Goal: Transaction & Acquisition: Purchase product/service

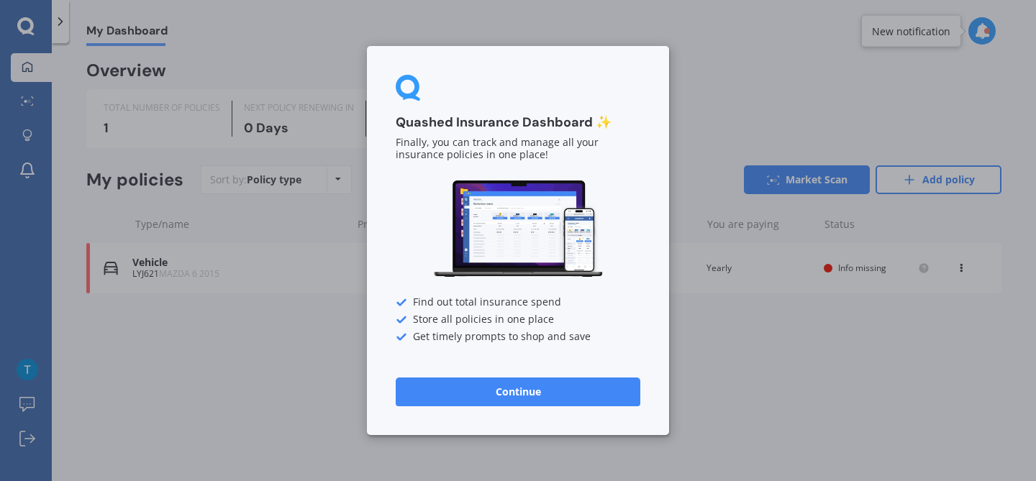
click at [555, 387] on button "Continue" at bounding box center [518, 392] width 245 height 29
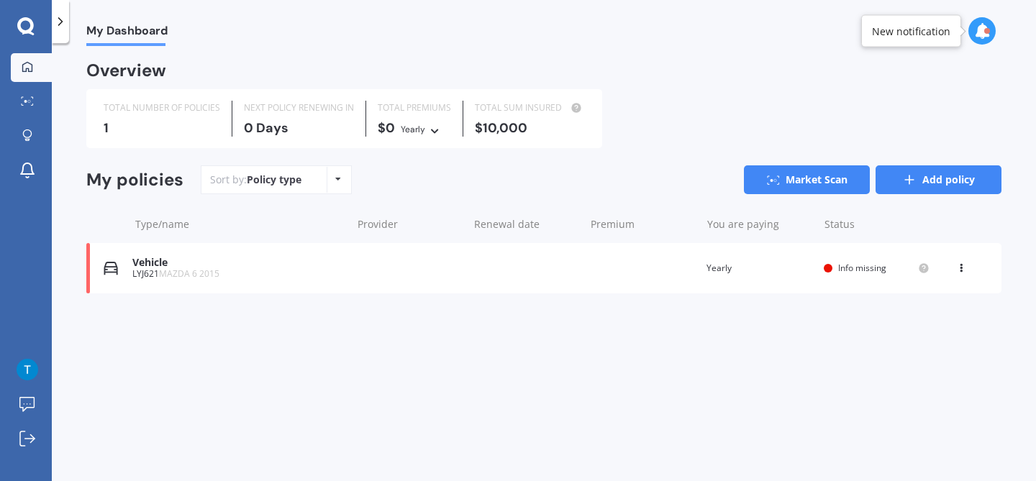
click at [917, 181] on link "Add policy" at bounding box center [938, 179] width 126 height 29
click at [726, 260] on div "Vehicle LYJ621 MAZDA 6 2015 Renewal date Premium You are paying Yearly Status I…" at bounding box center [543, 268] width 915 height 50
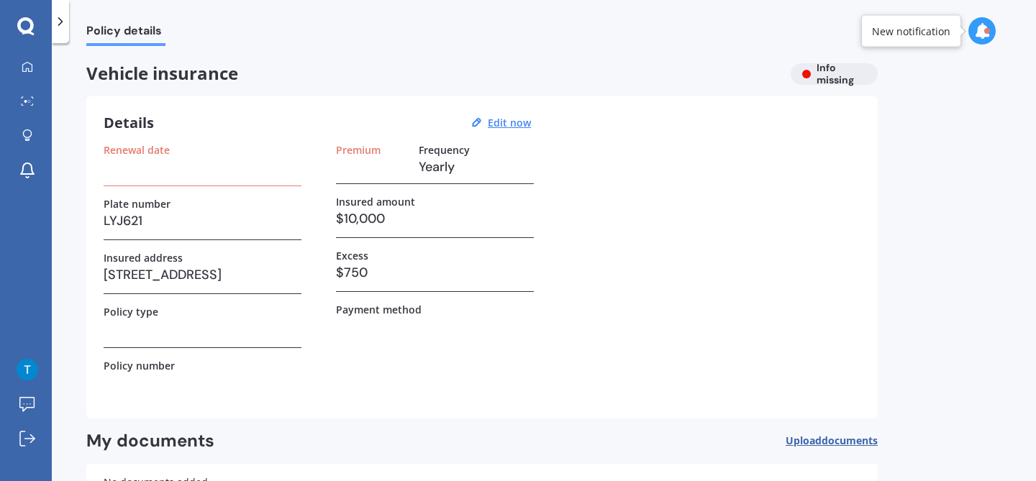
click at [444, 165] on h3 "Yearly" at bounding box center [476, 167] width 115 height 22
click at [498, 125] on u "Edit now" at bounding box center [509, 123] width 43 height 14
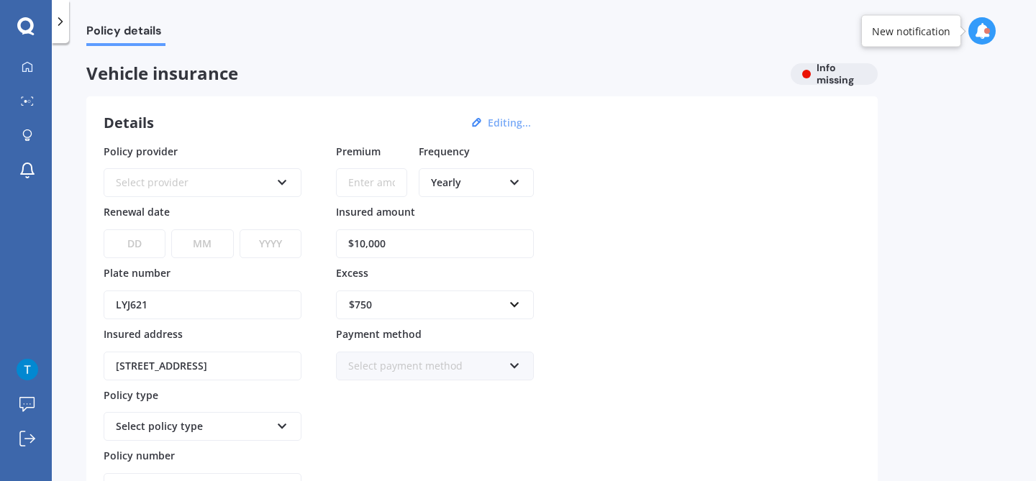
click at [443, 185] on div "Yearly" at bounding box center [467, 183] width 72 height 16
click at [478, 283] on div "Monthly" at bounding box center [476, 288] width 112 height 26
click at [581, 232] on div "Policy provider Select provider AA AMI AMP ANZ ASB [PERSON_NAME] Ando Assurant …" at bounding box center [482, 323] width 757 height 359
click at [399, 183] on input "Premium" at bounding box center [371, 182] width 71 height 29
click at [419, 204] on div "Monthly Yearly Six-Monthly Quarterly Monthly Fortnightly Weekly" at bounding box center [476, 177] width 115 height 54
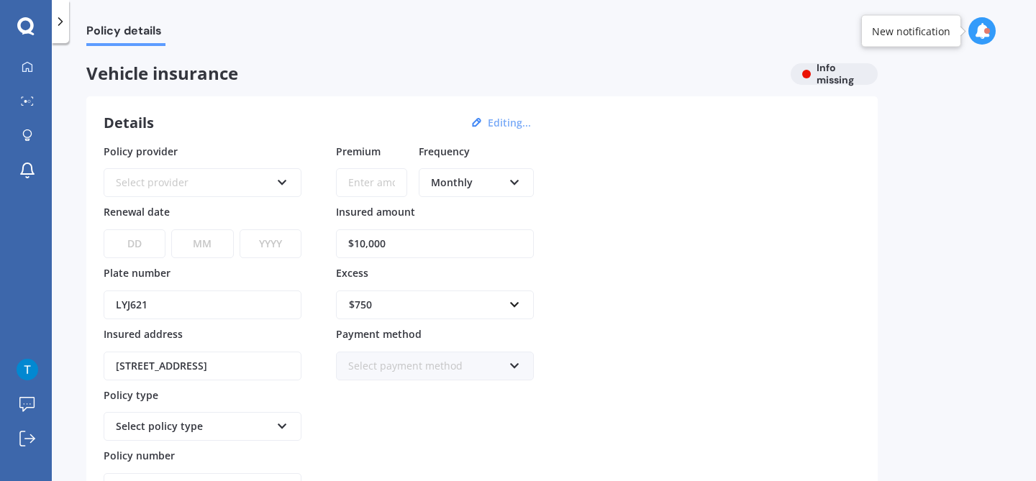
click at [281, 183] on icon at bounding box center [282, 180] width 12 height 10
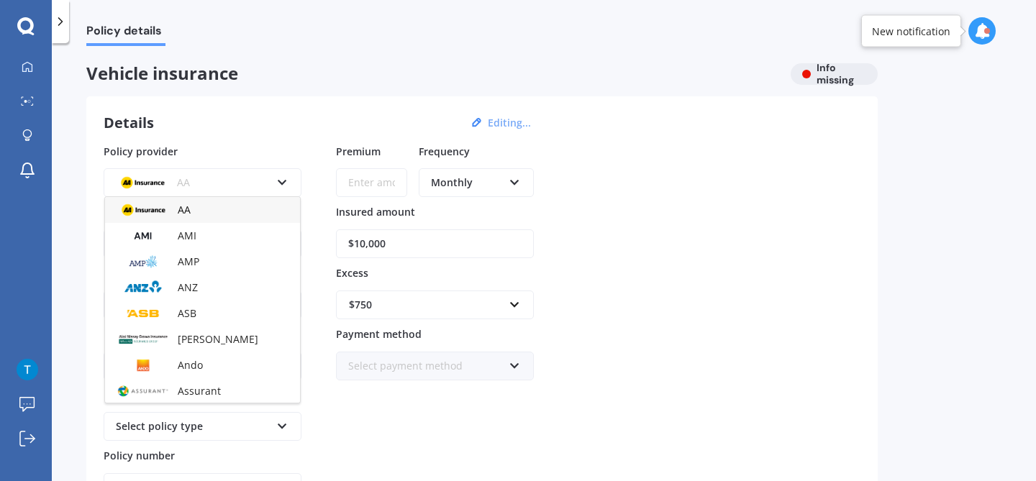
click at [307, 155] on div "Policy provider AA AA AMI AMP ANZ ASB Aioi Nissay Dowa Ando Assurant Autosure B…" at bounding box center [482, 323] width 757 height 359
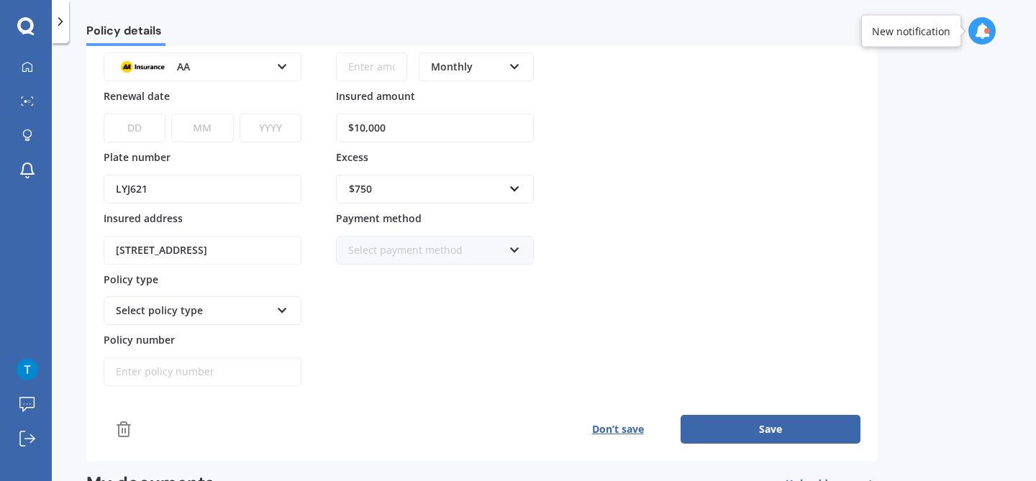
scroll to position [122, 0]
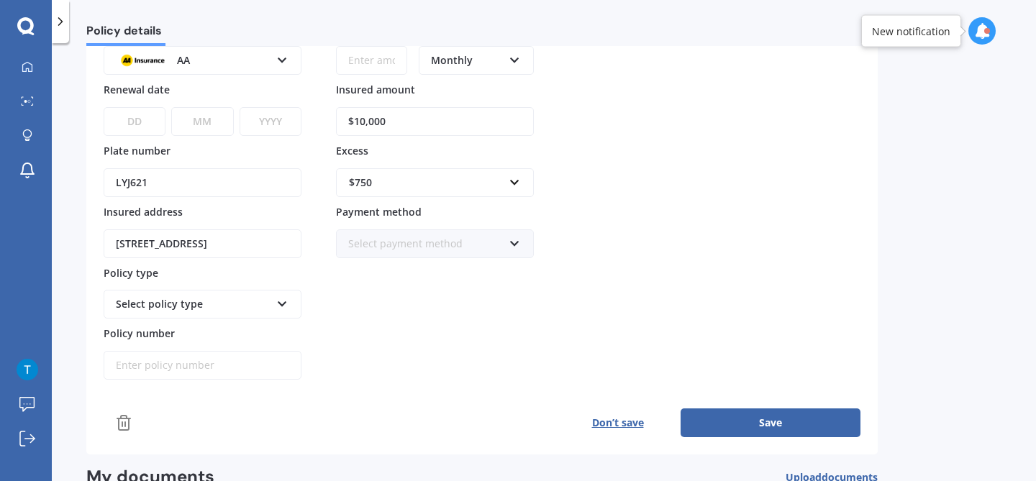
click at [400, 122] on input "$10,000" at bounding box center [435, 121] width 198 height 29
type input "$1"
type input "$8,500"
click at [572, 119] on div "Policy provider AA AA AMI AMP ANZ ASB Aioi Nissay Dowa Ando Assurant Autosure B…" at bounding box center [482, 201] width 757 height 359
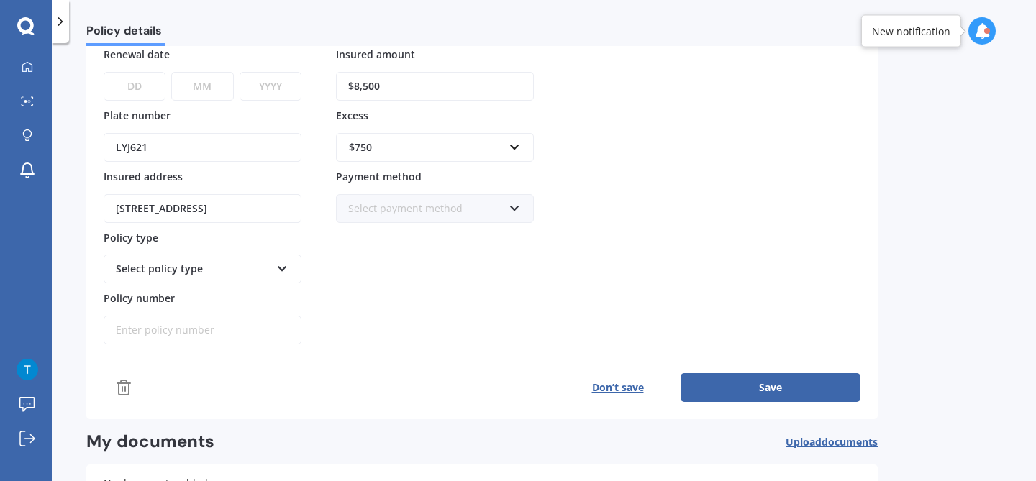
scroll to position [159, 0]
click at [243, 249] on div "Select policy type Comprehensive Third Party, Fire & Theft Third Party" at bounding box center [203, 258] width 198 height 47
click at [253, 256] on div "Select policy type Comprehensive Third Party, Fire & Theft Third Party" at bounding box center [203, 267] width 198 height 29
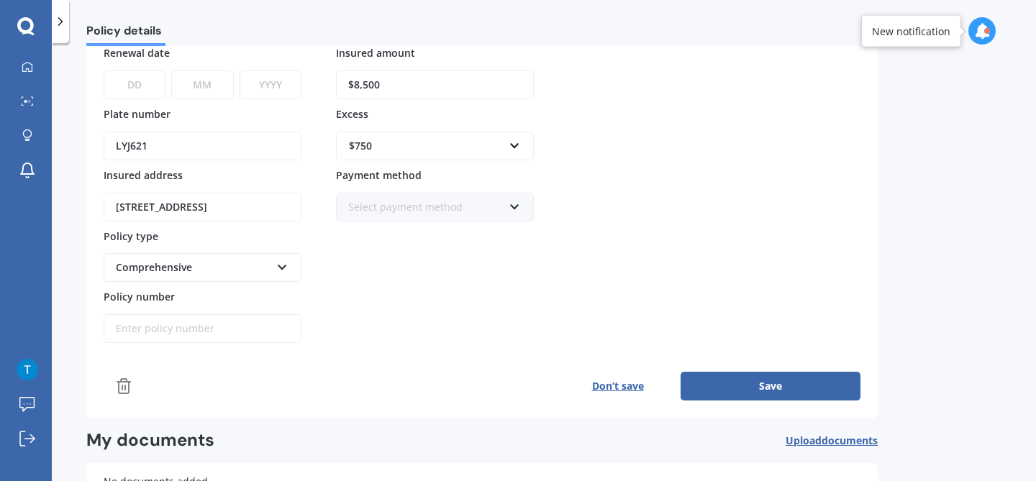
click at [337, 258] on div "Premium Frequency Monthly Yearly Six-Monthly Quarterly Monthly Fortnightly Week…" at bounding box center [435, 164] width 198 height 359
click at [280, 265] on icon at bounding box center [282, 265] width 12 height 10
click at [273, 284] on div "Comprehensive" at bounding box center [202, 295] width 195 height 26
click at [341, 257] on div "Premium Frequency Monthly Yearly Six-Monthly Quarterly Monthly Fortnightly Week…" at bounding box center [435, 164] width 198 height 359
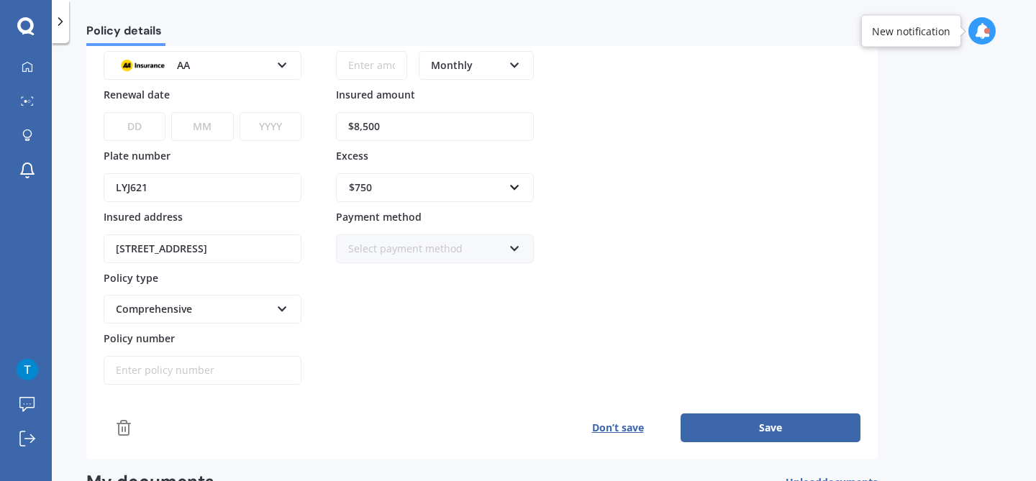
scroll to position [68, 0]
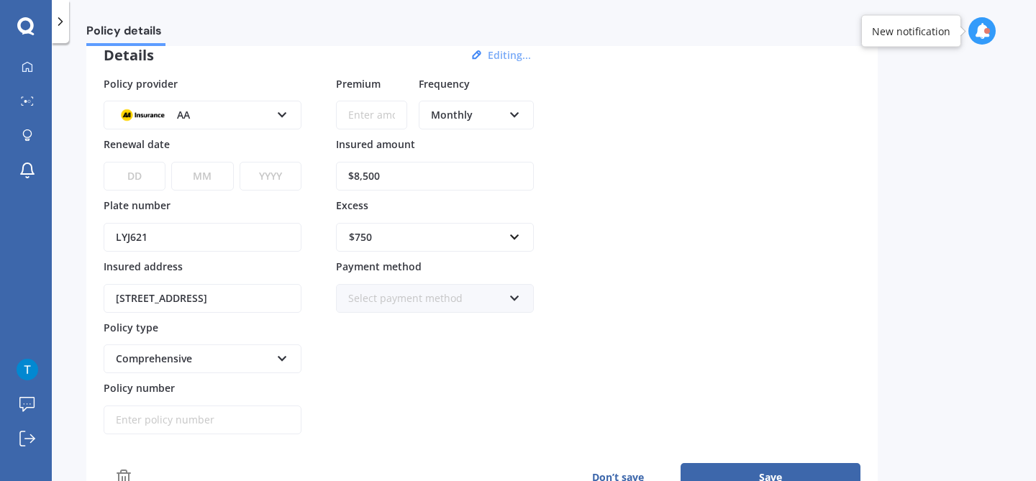
click at [526, 296] on div "Select payment method Direct debit - bank account Direct debit - credit/debit c…" at bounding box center [435, 298] width 198 height 29
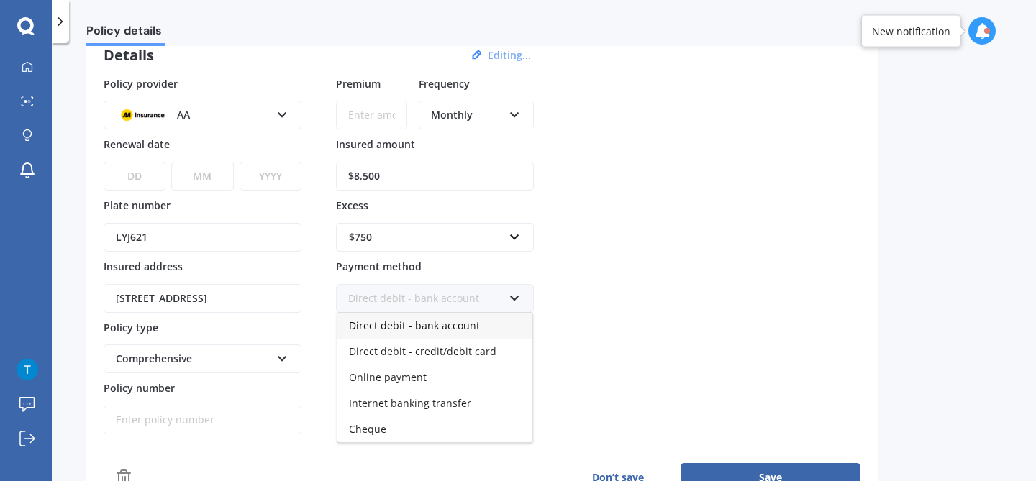
click at [562, 284] on div "Policy provider AA AA AMI AMP ANZ ASB Aioi Nissay Dowa Ando Assurant Autosure B…" at bounding box center [482, 255] width 757 height 359
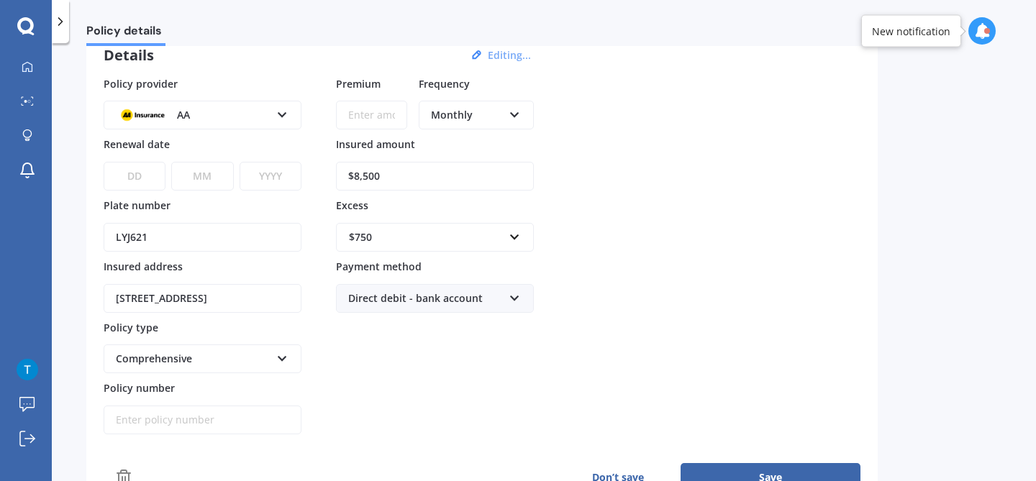
click at [510, 293] on icon at bounding box center [514, 296] width 12 height 10
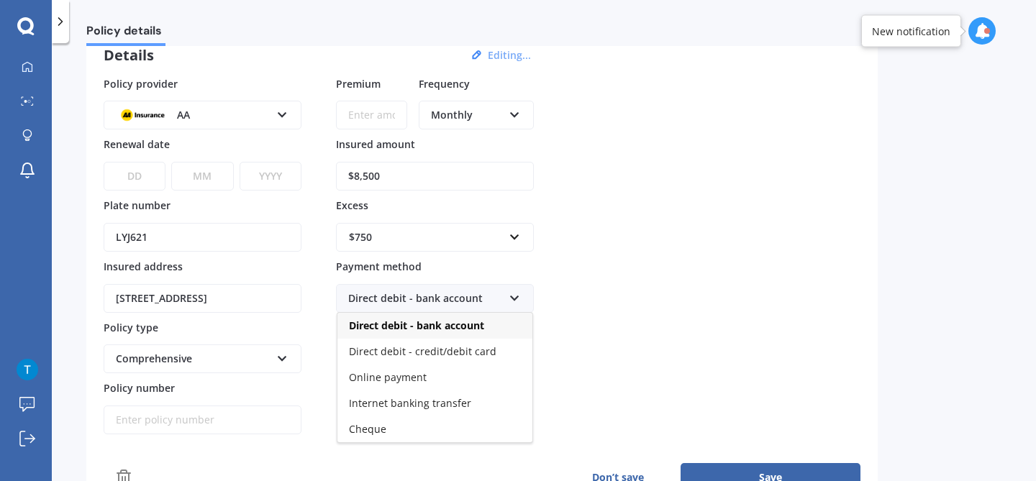
click at [551, 319] on div "Policy provider AA AA AMI AMP ANZ ASB Aioi Nissay Dowa Ando Assurant Autosure B…" at bounding box center [482, 255] width 757 height 359
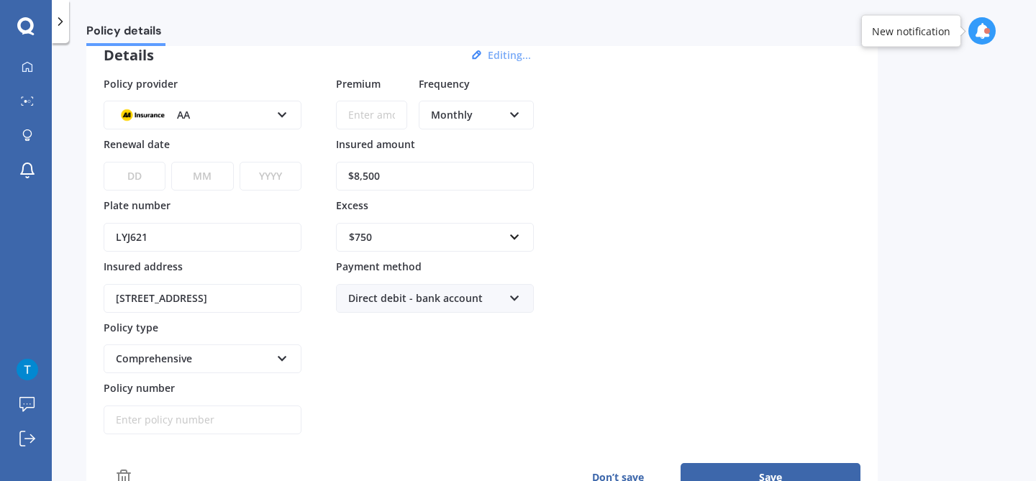
scroll to position [37, 0]
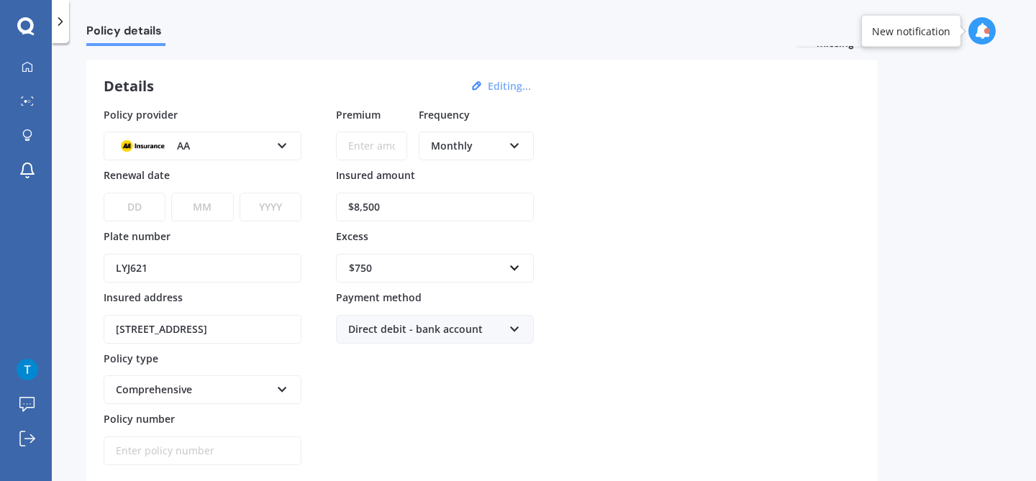
click at [279, 157] on div "AA AA AMI AMP ANZ ASB Aioi Nissay Dowa Ando Assurant Autosure BNZ Co-Operative …" at bounding box center [203, 146] width 198 height 29
click at [299, 111] on div "Policy provider AA AA AMI AMP ANZ ASB Aioi Nissay Dowa Ando Assurant Autosure B…" at bounding box center [203, 134] width 198 height 54
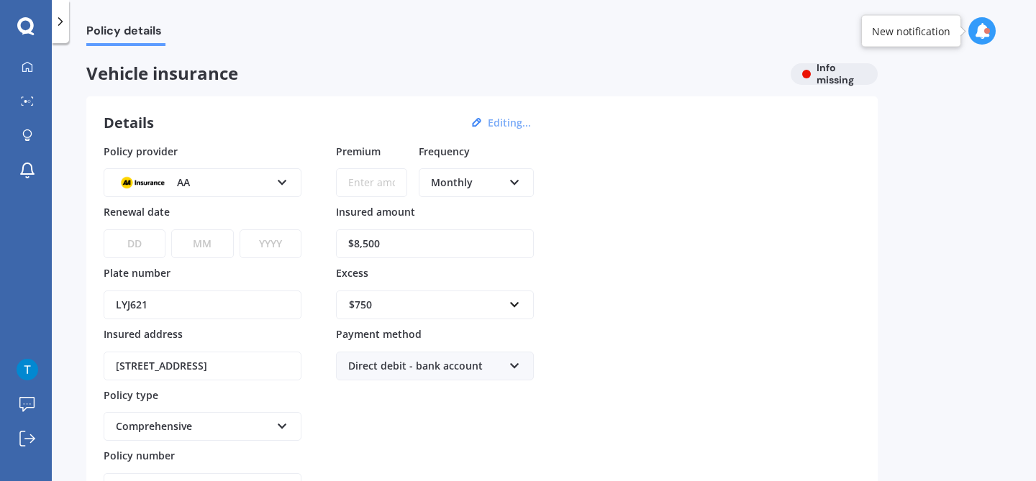
scroll to position [4, 0]
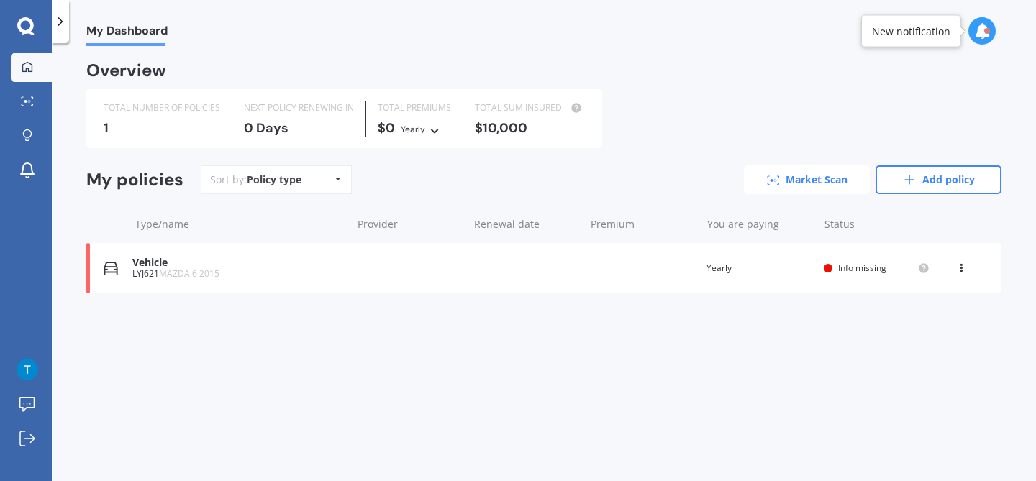
click at [798, 175] on link "Market Scan" at bounding box center [807, 179] width 126 height 29
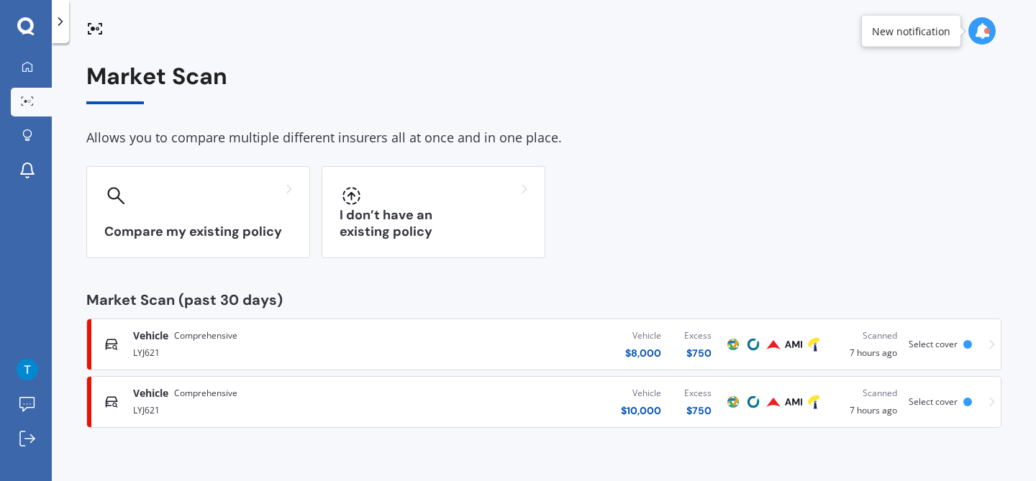
click at [954, 331] on div "Vehicle Comprehensive LYJ621 Vehicle $ 8,000 Excess $ 750 Scanned 7 hours ago S…" at bounding box center [544, 344] width 902 height 43
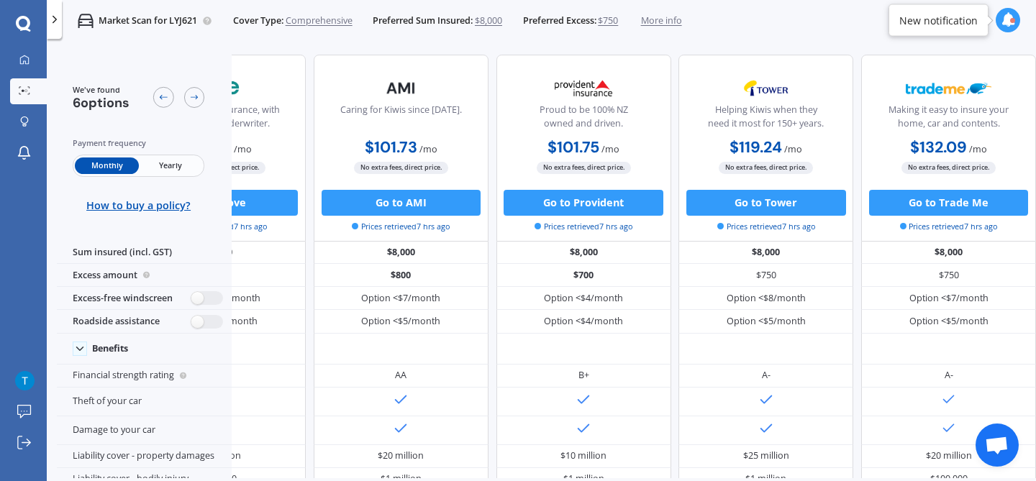
scroll to position [0, 321]
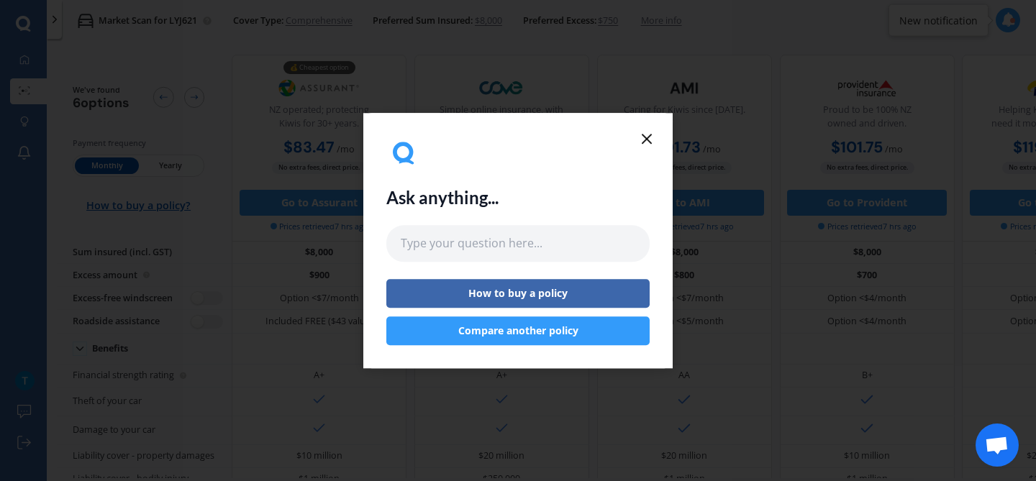
click at [647, 145] on icon at bounding box center [646, 138] width 17 height 17
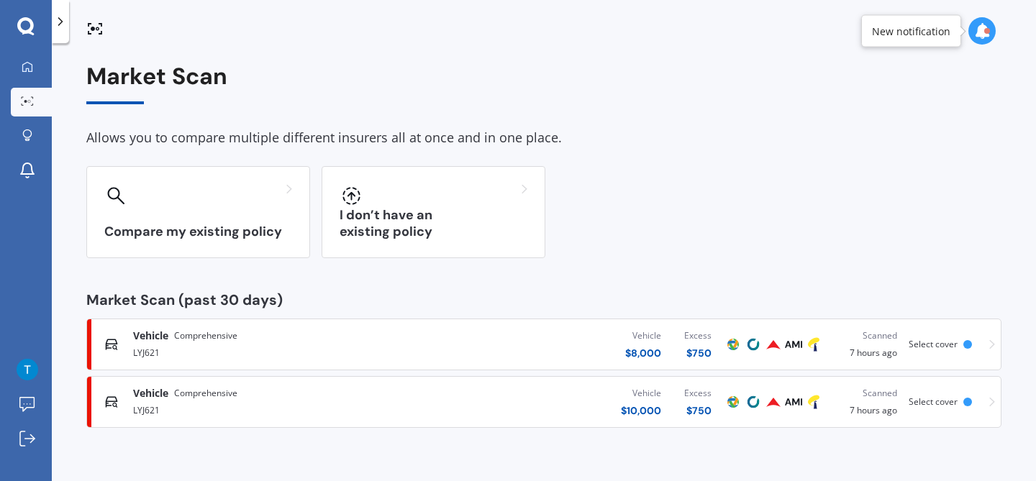
click at [536, 396] on div "Vehicle $ 10,000 Excess $ 750" at bounding box center [568, 401] width 309 height 43
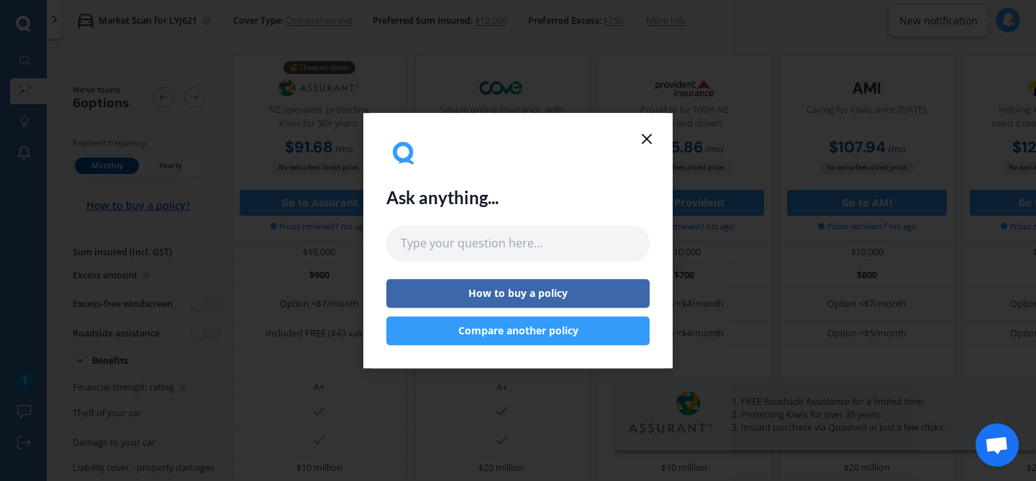
click at [644, 137] on icon at bounding box center [646, 138] width 17 height 17
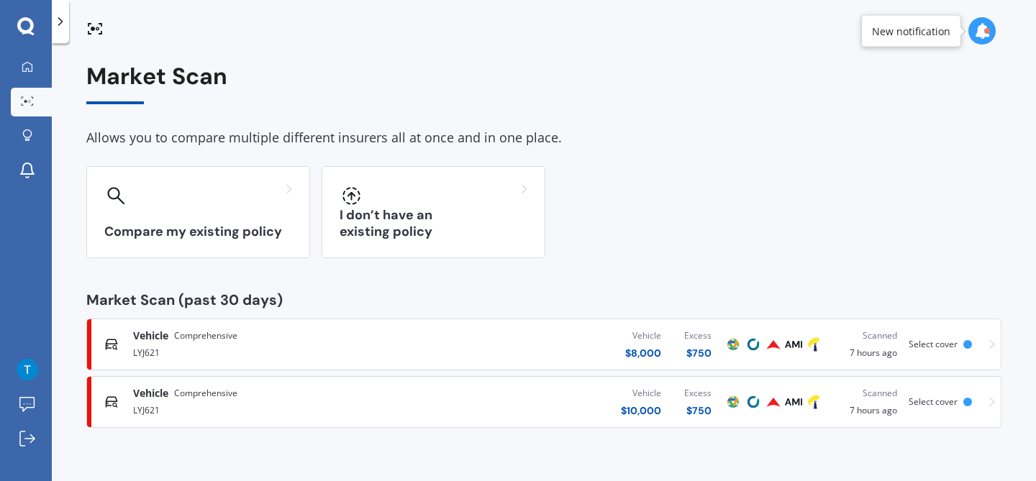
click at [566, 351] on div "Vehicle $ 8,000 Excess $ 750" at bounding box center [568, 344] width 309 height 43
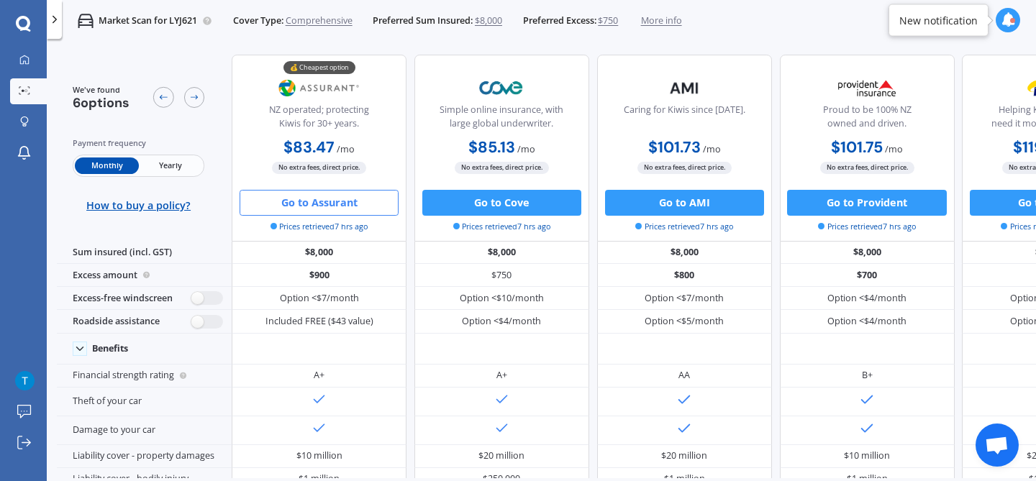
click at [383, 202] on button "Go to Assurant" at bounding box center [318, 203] width 159 height 26
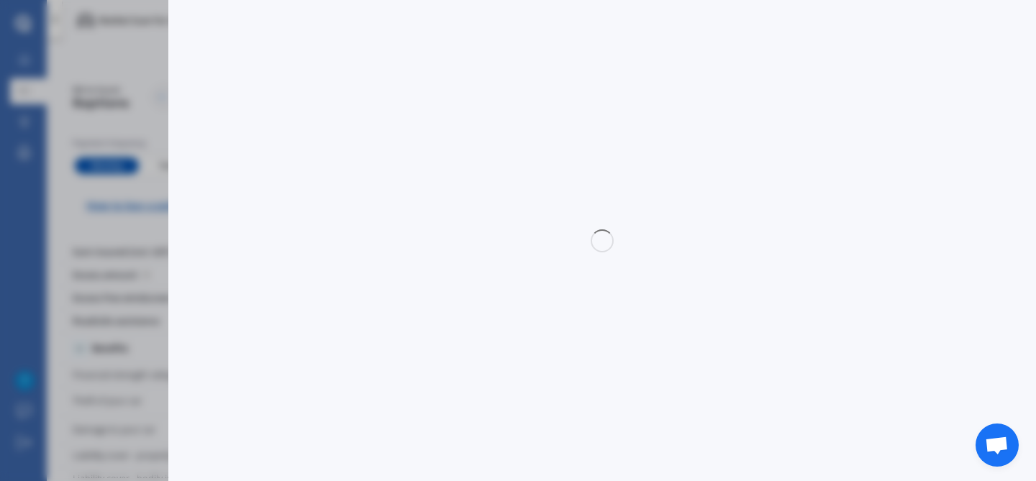
select select "Monthly"
select select "full"
select select "500.00"
select select "Bay Of Plenty"
select select "MAZDA"
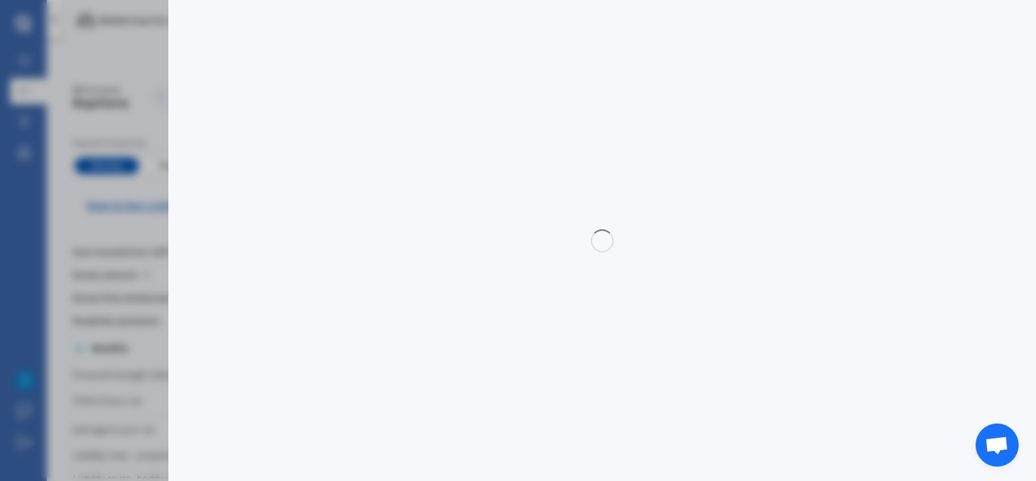
select select "6"
select select "GSX"
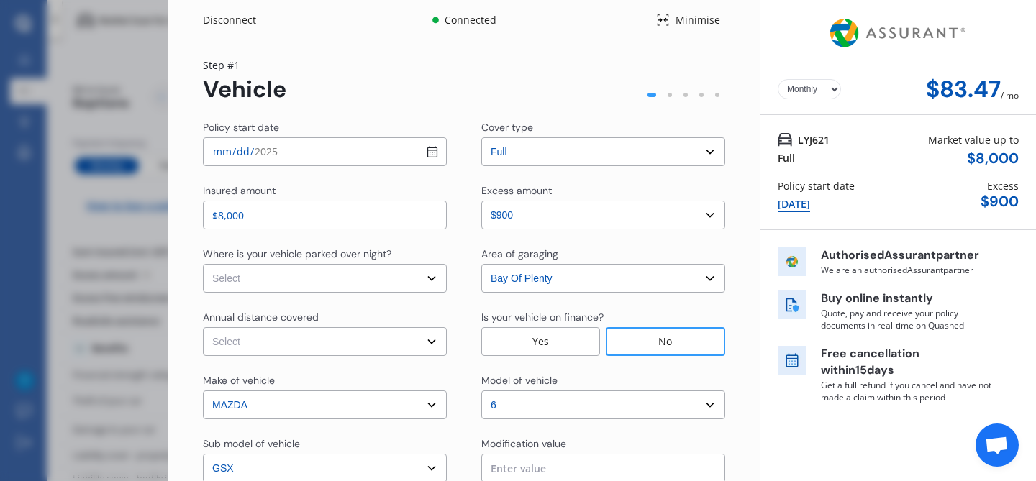
click at [726, 112] on div "Yearly Monthly $83.47 / mo Step # 1 Vehicle Policy start date 2025-10-06 Cover …" at bounding box center [463, 336] width 591 height 592
click at [706, 140] on select "Select cover type 3rd Party 3rd Party Fire & Theft Full" at bounding box center [603, 151] width 244 height 29
click at [731, 149] on div "Yearly Monthly $83.47 / mo Step # 1 Vehicle Policy start date 2025-10-06 Cover …" at bounding box center [463, 336] width 591 height 592
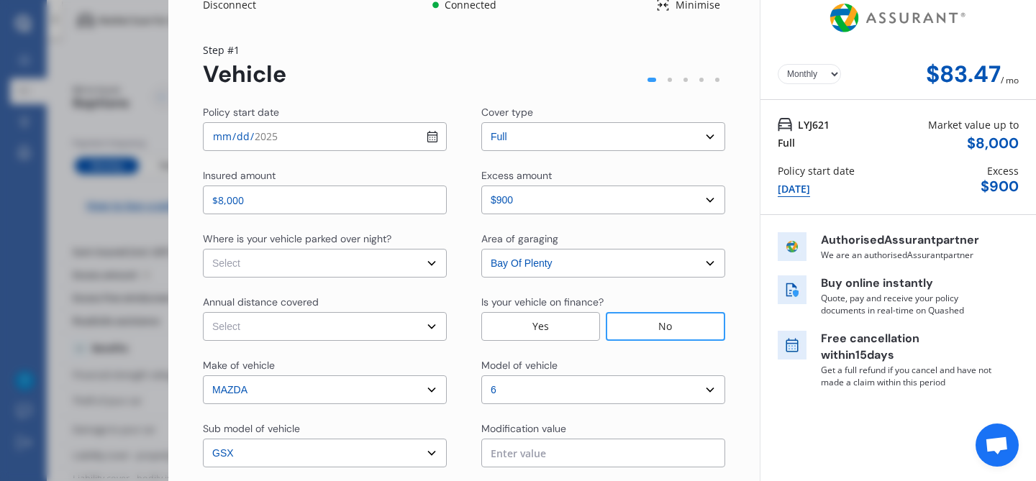
scroll to position [20, 0]
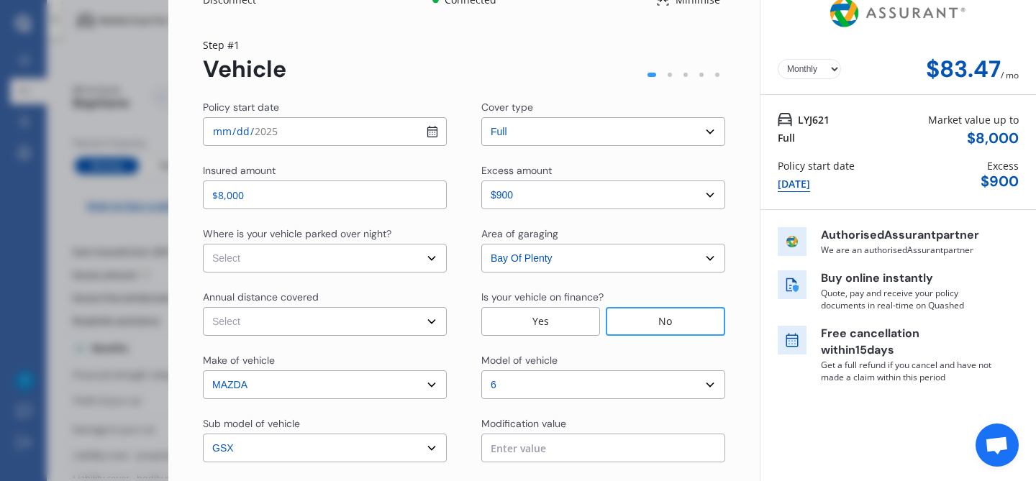
click at [702, 191] on select "Select excess amount $400 $900 $1,400" at bounding box center [603, 195] width 244 height 29
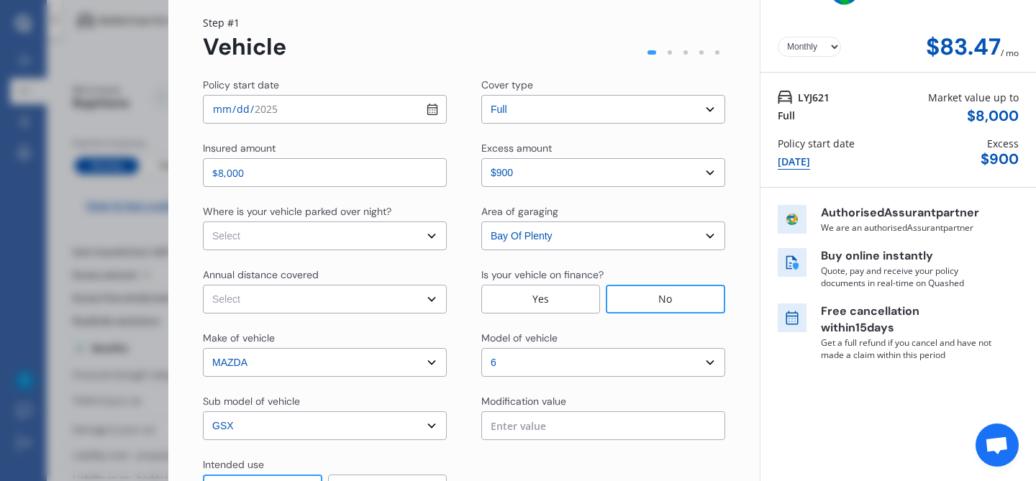
scroll to position [47, 0]
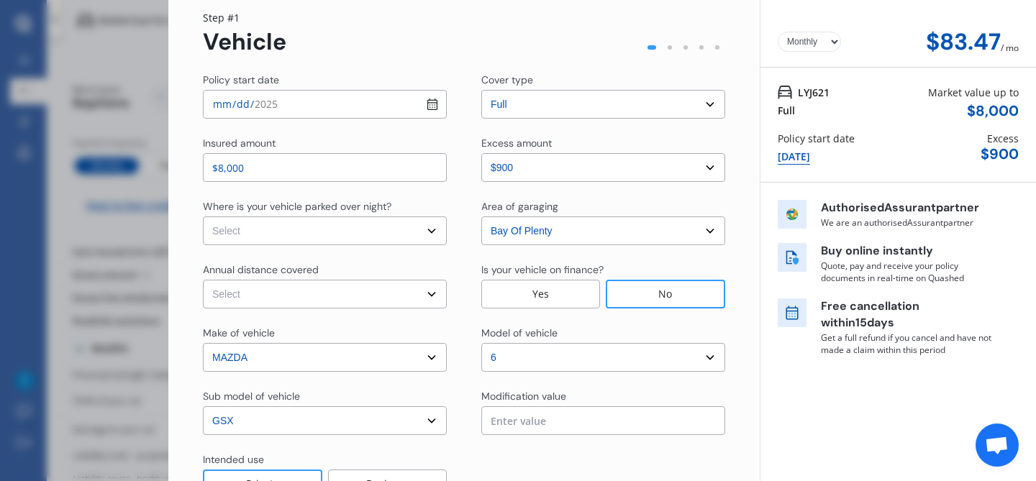
click at [436, 229] on select "Select In a garage On own property On street or road" at bounding box center [325, 230] width 244 height 29
select select "In a garage"
click at [203, 216] on select "Select In a garage On own property On street or road" at bounding box center [325, 230] width 244 height 29
click at [453, 230] on div "Where is your vehicle parked over night? Select In a garage On own property On …" at bounding box center [464, 222] width 522 height 46
click at [431, 283] on select "Select Low (less than 15,000km per year) Average (15,000-30,000km per year) Hig…" at bounding box center [325, 294] width 244 height 29
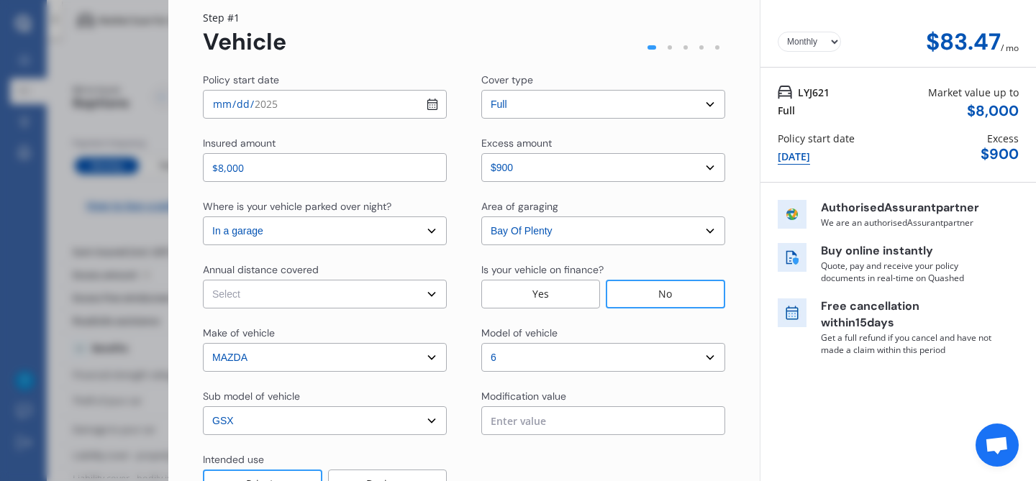
select select "20000"
click at [203, 280] on select "Select Low (less than 15,000km per year) Average (15,000-30,000km per year) Hig…" at bounding box center [325, 294] width 244 height 29
click at [464, 285] on div "Annual distance covered Select Low (less than 15,000km per year) Average (15,00…" at bounding box center [464, 285] width 522 height 46
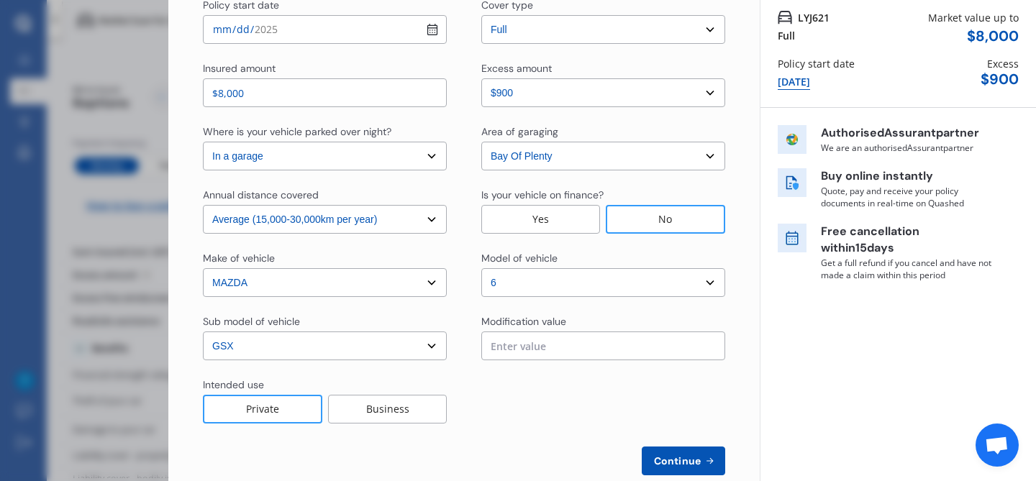
scroll to position [128, 0]
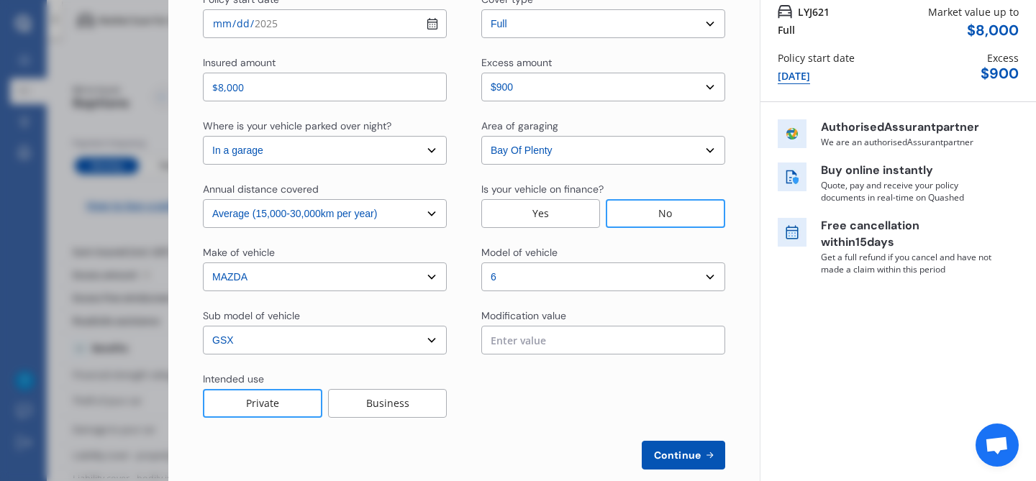
click at [505, 326] on input "text" at bounding box center [603, 340] width 244 height 29
click at [461, 329] on div "Sub model of vehicle Select sub-model (All other Petrol) 2.5 Limited Atenza Die…" at bounding box center [464, 332] width 522 height 46
click at [429, 343] on select "Select sub-model (All other Petrol) 2.5 Limited Atenza Diesel Turbo Diesel dies…" at bounding box center [325, 340] width 244 height 29
click at [457, 354] on div "Sub model of vehicle Select sub-model (All other Petrol) 2.5 Limited Atenza Die…" at bounding box center [464, 332] width 522 height 46
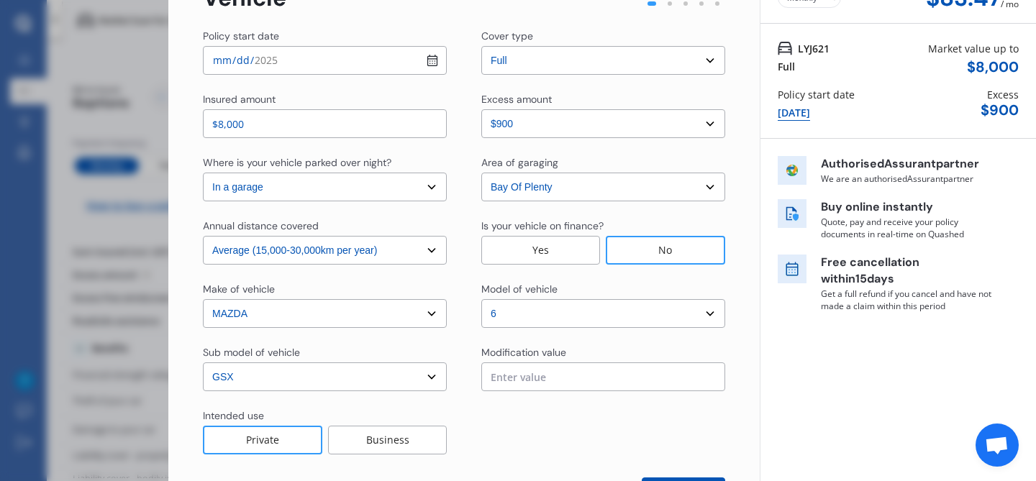
scroll to position [151, 0]
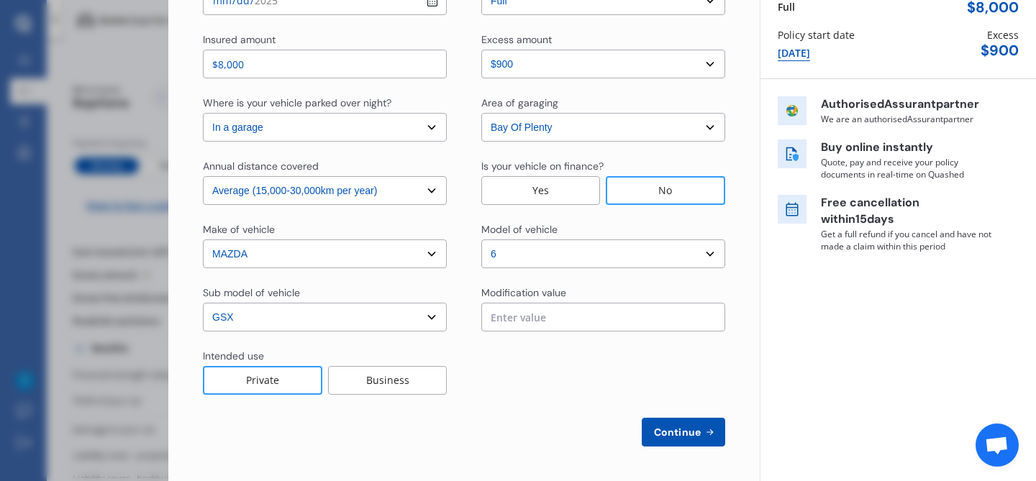
click at [675, 438] on span "Continue" at bounding box center [677, 432] width 52 height 12
select select "Mr"
select select "10"
select select "08"
select select "2003"
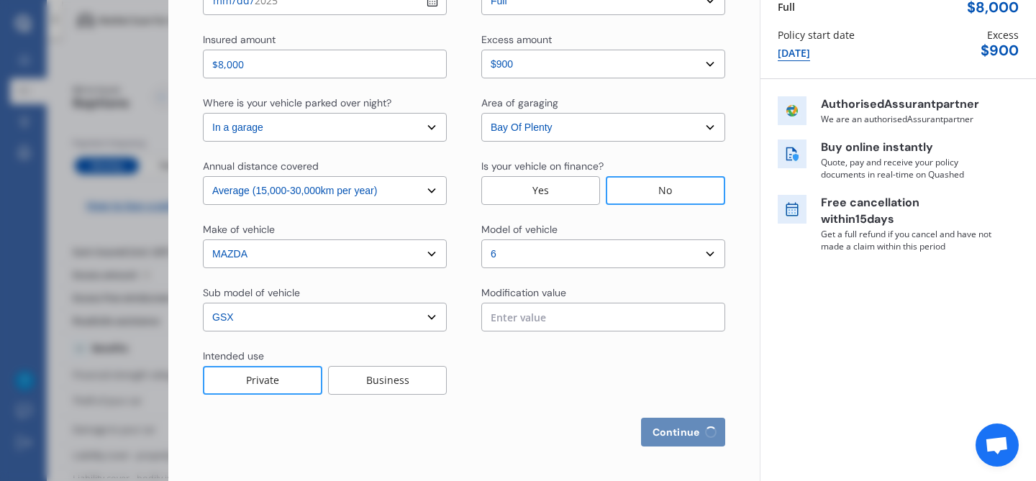
select select "full"
select select "more than 4 years"
select select "New Zealand"
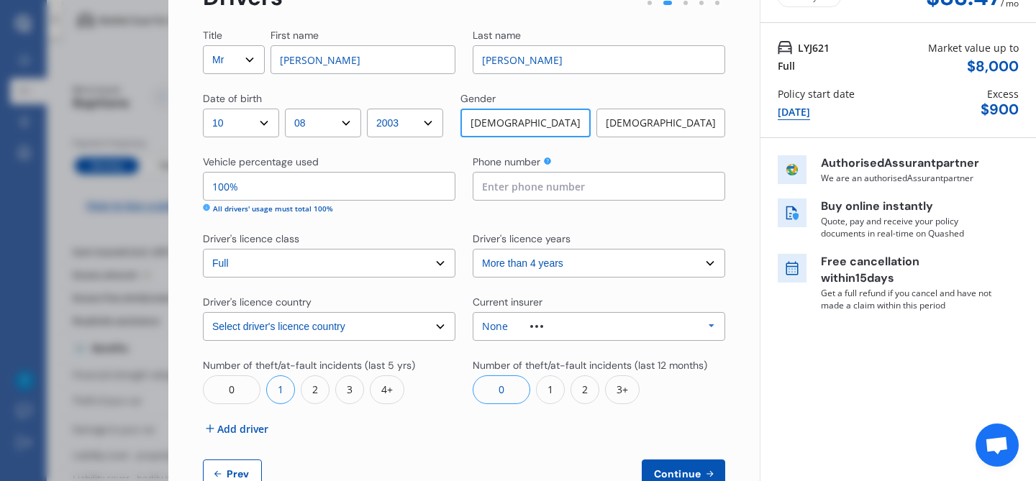
scroll to position [95, 0]
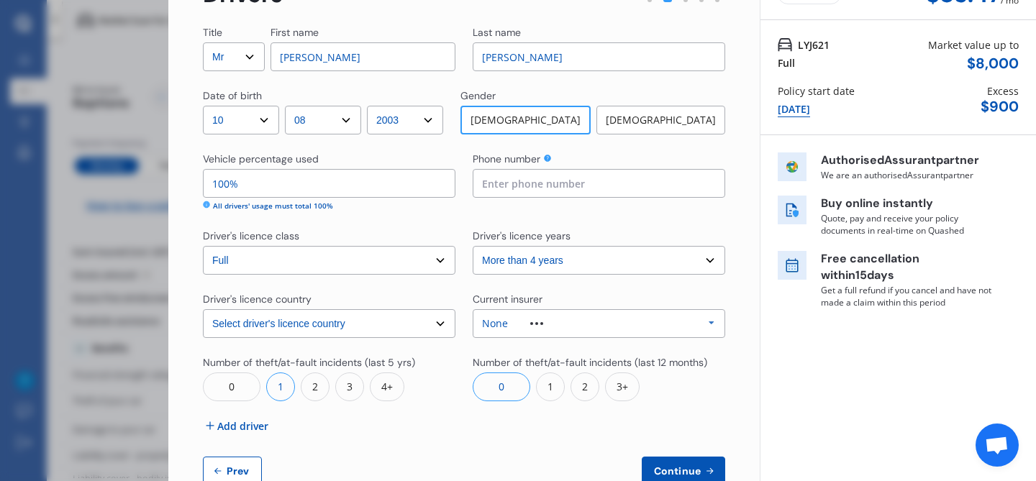
click at [515, 317] on div "None Allianz AAI AMI IAG - NZI/State Lumley Vero Unknown Other Insurer None Pro…" at bounding box center [598, 323] width 252 height 29
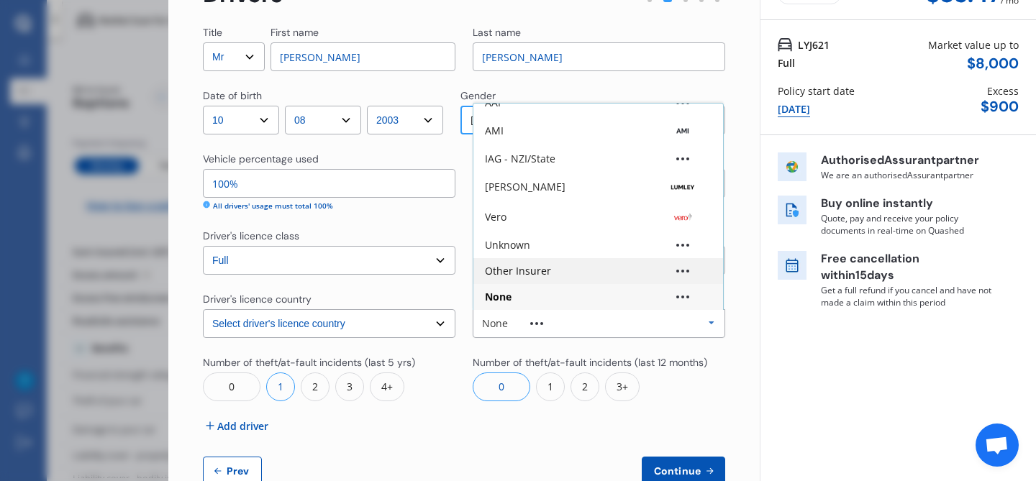
scroll to position [0, 0]
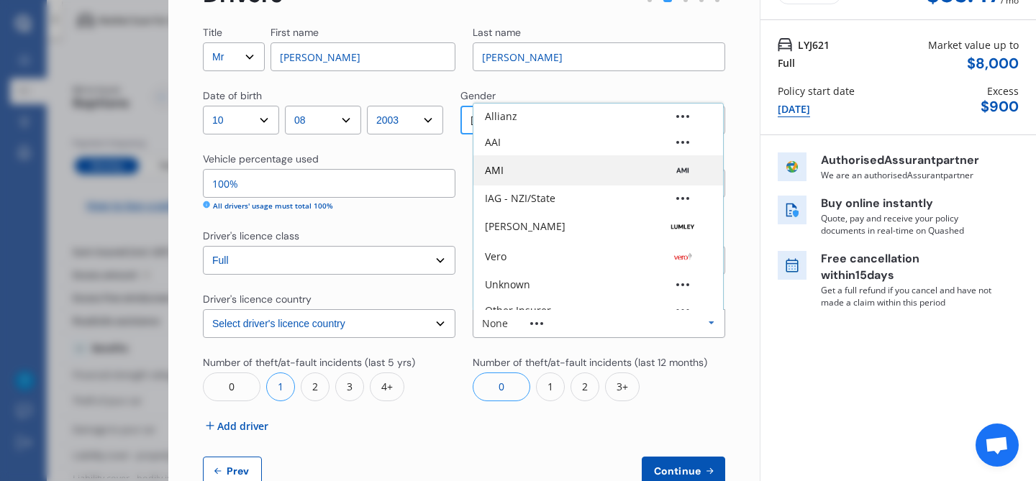
click at [557, 175] on div "AMI" at bounding box center [598, 170] width 227 height 14
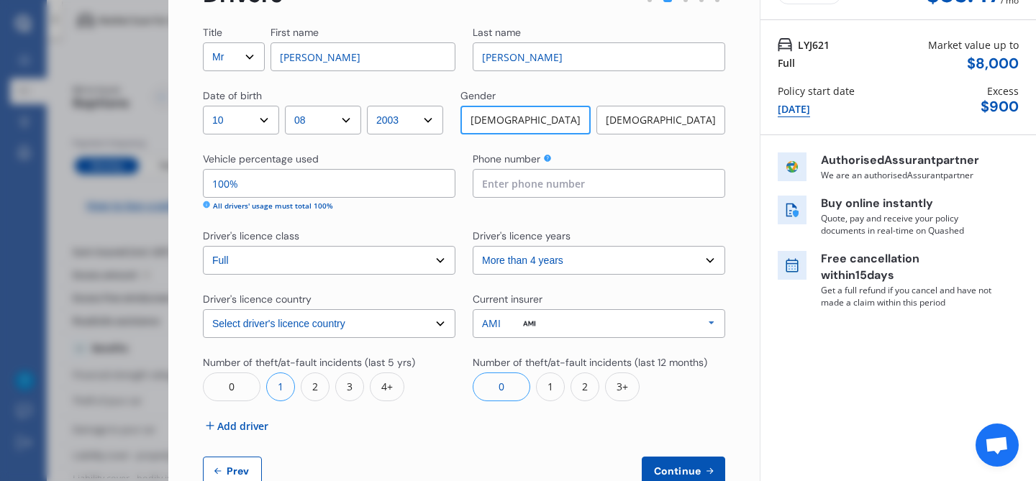
click at [465, 288] on div "Title Select Mr Mrs Miss Ms Dr First name Tristan Last name Hanna Date of birth…" at bounding box center [464, 255] width 522 height 460
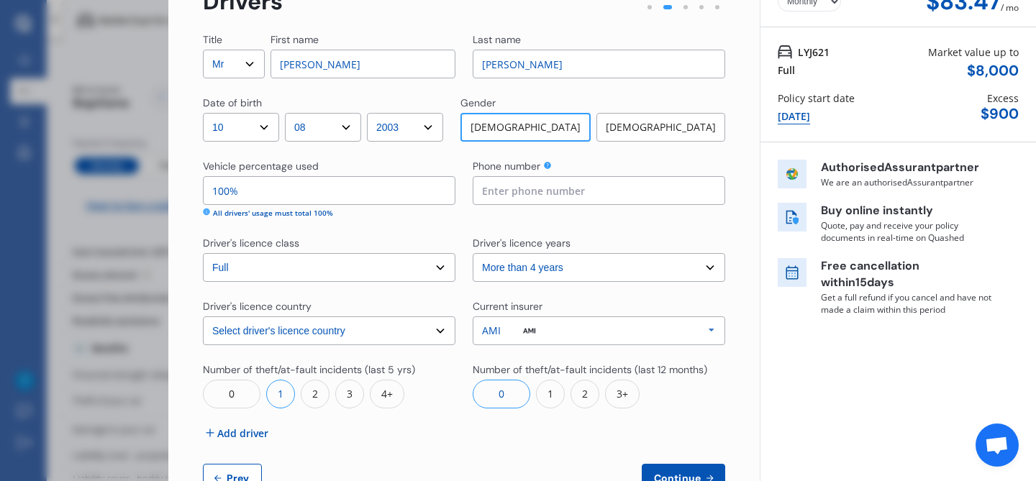
click at [498, 265] on select "Select driver's licence years Less than 1 year 1-2 years 2-4 years More than 4 …" at bounding box center [598, 267] width 252 height 29
click at [465, 279] on div "Driver's licence class Select driver's licence class None Learner Restricted Fu…" at bounding box center [464, 259] width 522 height 46
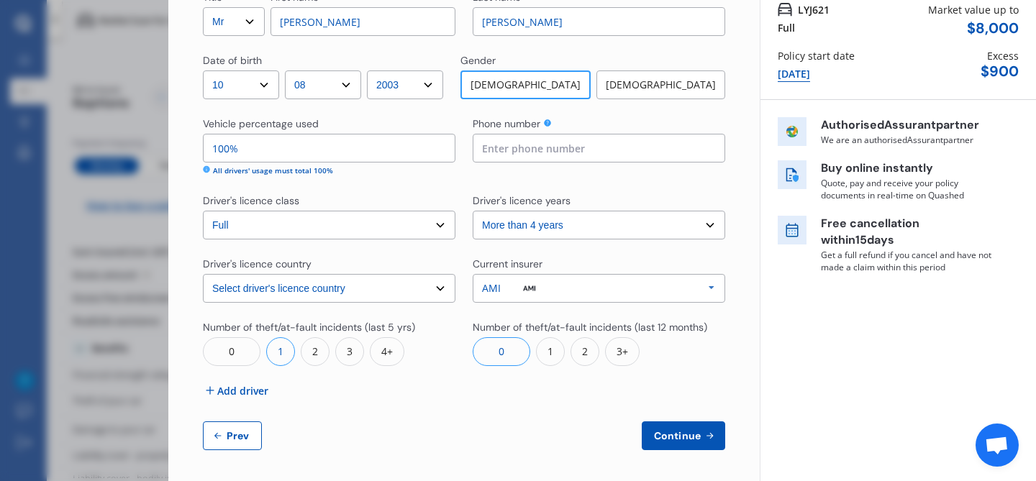
scroll to position [134, 0]
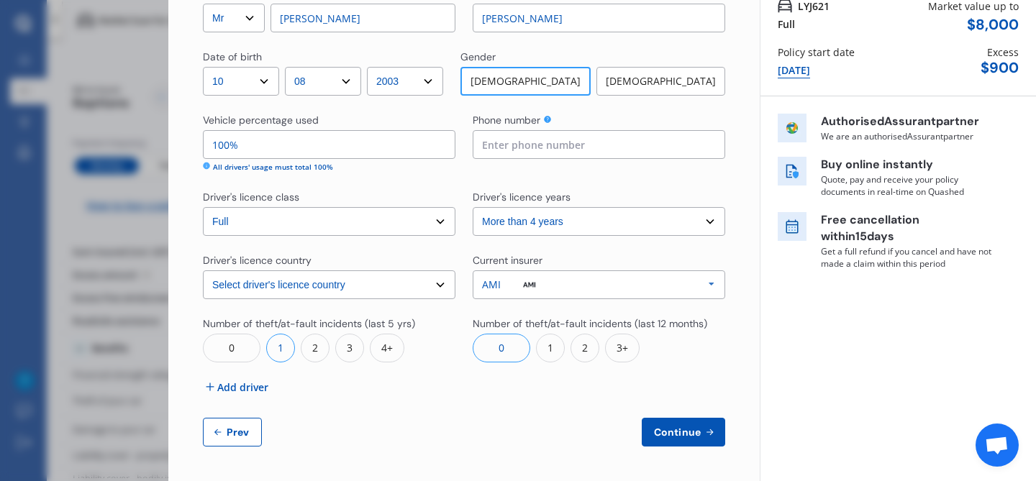
click at [675, 431] on span "Continue" at bounding box center [677, 432] width 52 height 12
click at [653, 163] on div "Required" at bounding box center [598, 167] width 252 height 11
click at [652, 160] on div "Phone number Required" at bounding box center [598, 143] width 252 height 60
click at [645, 150] on input at bounding box center [598, 144] width 252 height 29
type input "0224005706"
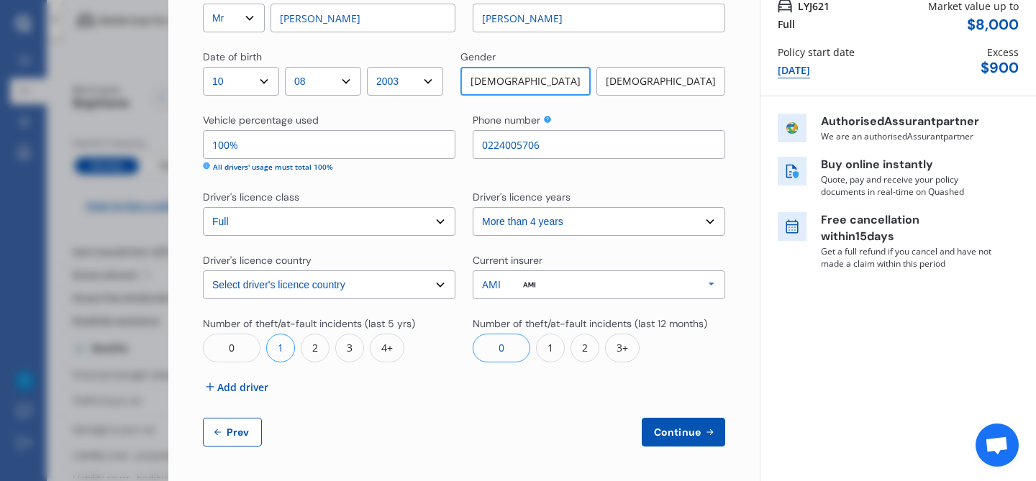
click at [658, 183] on div "Title Select Mr Mrs Miss Ms Dr First name Tristan Last name Hanna Date of birth…" at bounding box center [464, 216] width 522 height 460
click at [678, 448] on div "Yearly Monthly $83.47 / mo Step # 2 Drivers Title Select Mr Mrs Miss Ms Dr Firs…" at bounding box center [463, 194] width 591 height 575
click at [678, 429] on span "Continue" at bounding box center [677, 432] width 52 height 12
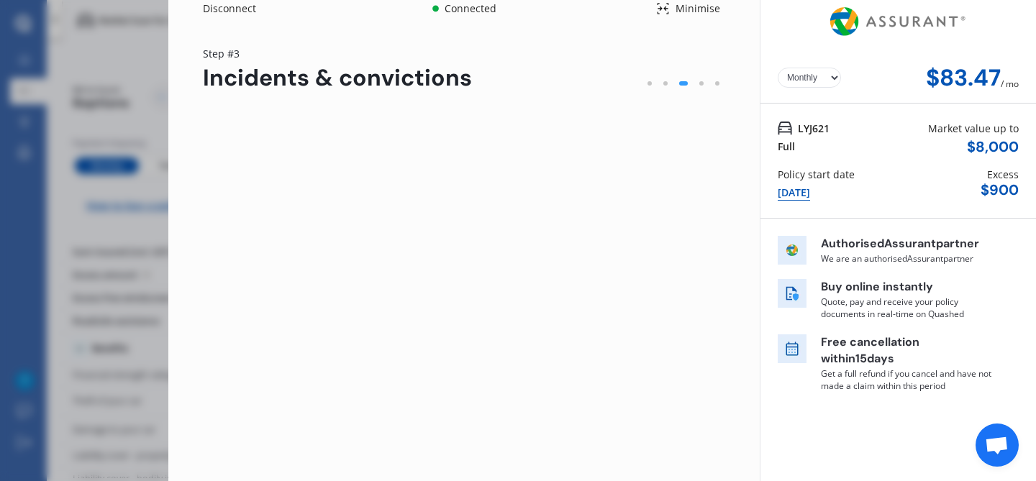
scroll to position [0, 0]
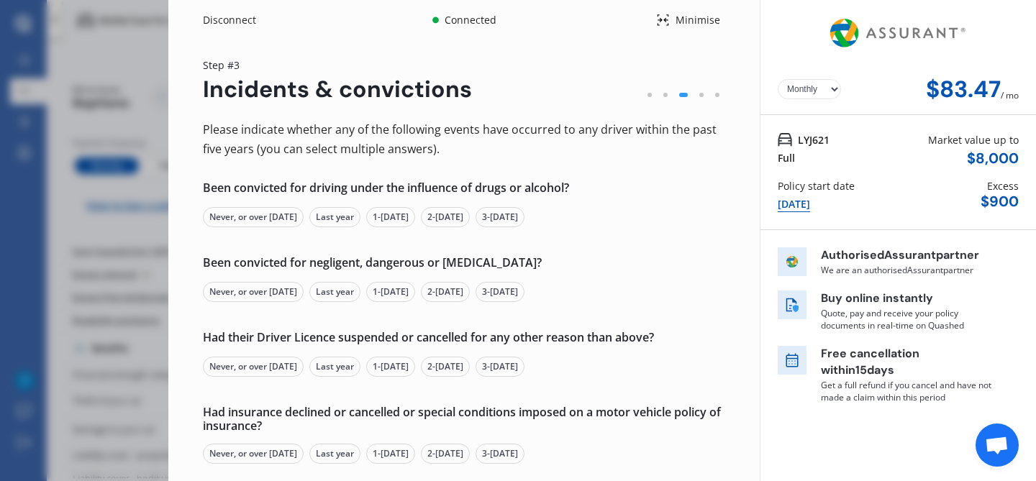
click at [244, 298] on div "Never, or over 5 yrs ago" at bounding box center [253, 292] width 101 height 20
click at [272, 220] on div "Never, or over 5 yrs ago" at bounding box center [253, 217] width 101 height 20
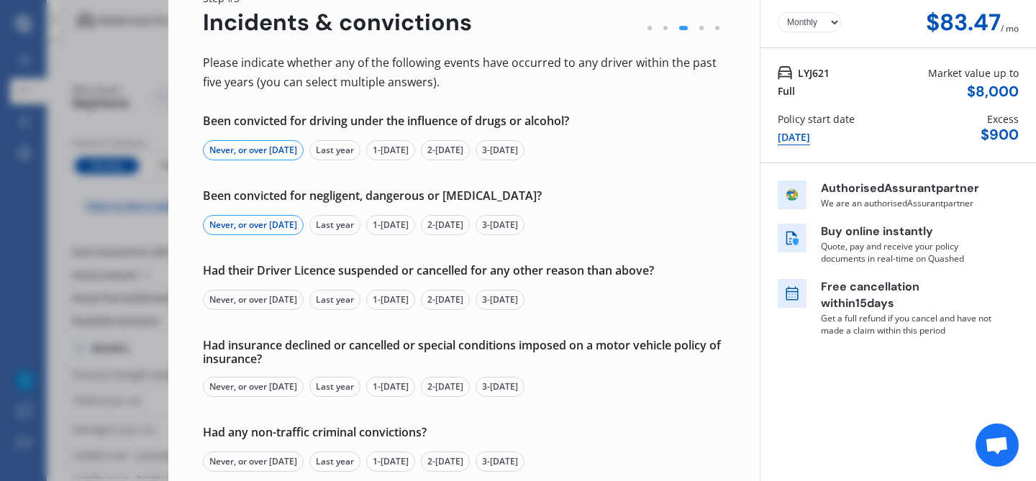
scroll to position [70, 0]
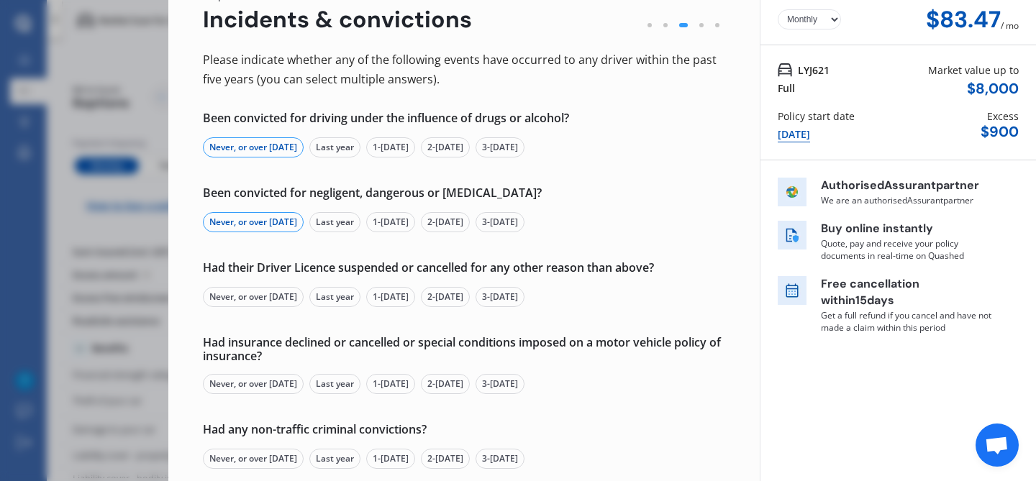
click at [280, 291] on div "Never, or over 5 yrs ago" at bounding box center [253, 297] width 101 height 20
click at [268, 383] on div "Never, or over 5 yrs ago" at bounding box center [253, 384] width 101 height 20
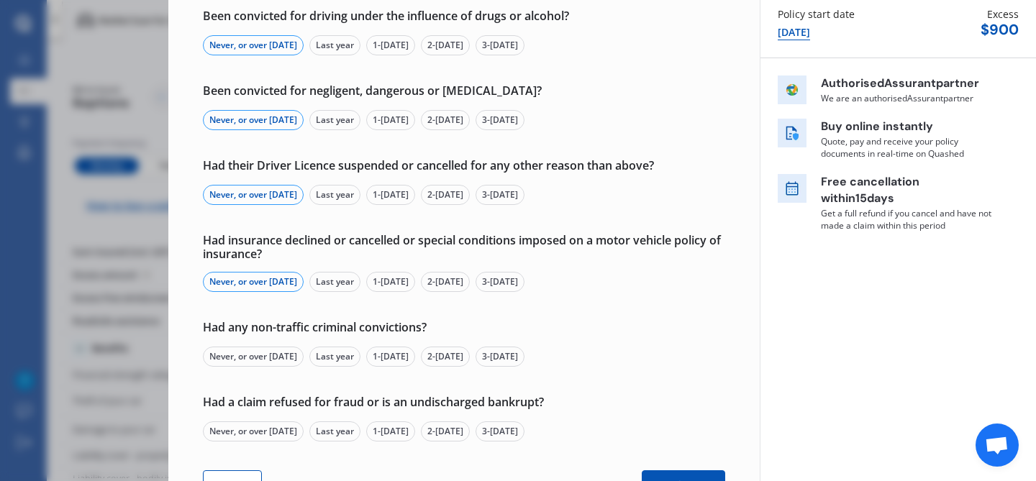
scroll to position [173, 0]
click at [271, 360] on div "Never, or over 5 yrs ago" at bounding box center [253, 356] width 101 height 20
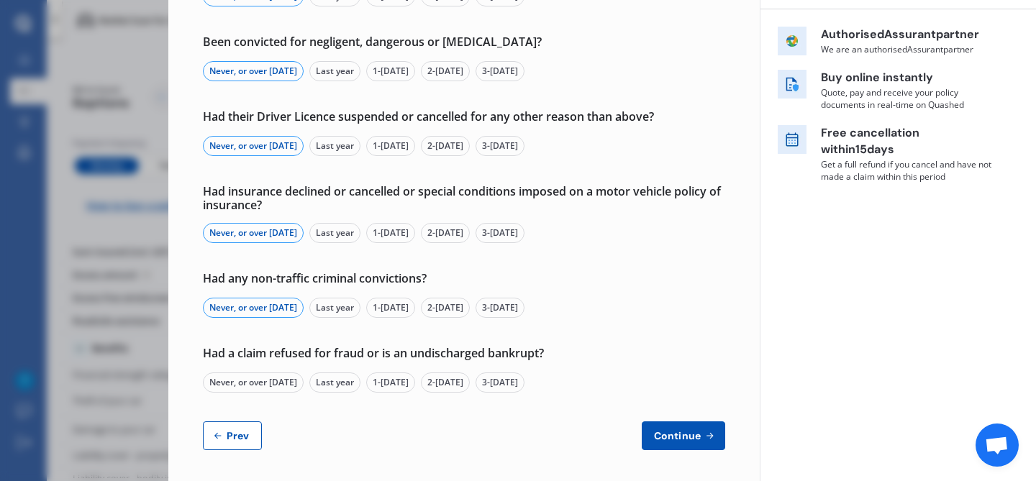
scroll to position [223, 0]
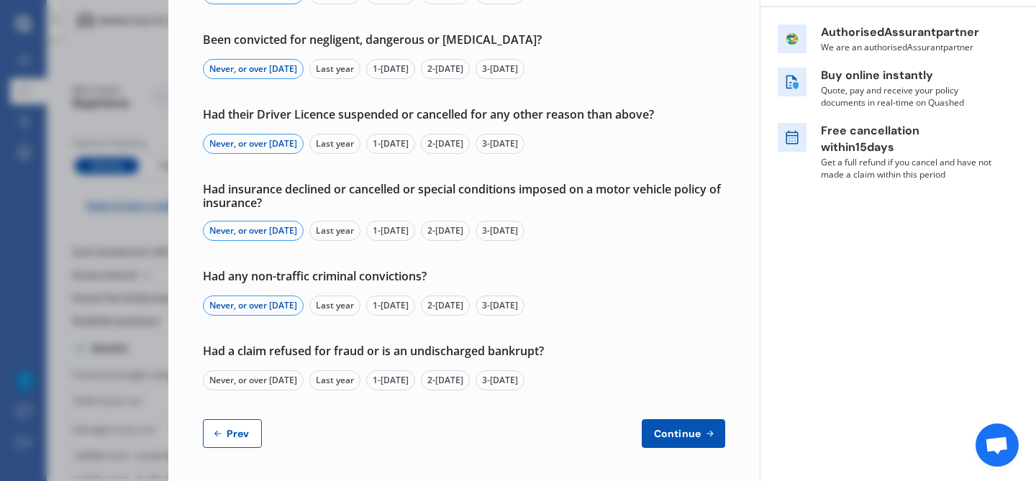
click at [297, 388] on div "Never, or over 5 yrs ago" at bounding box center [253, 380] width 101 height 20
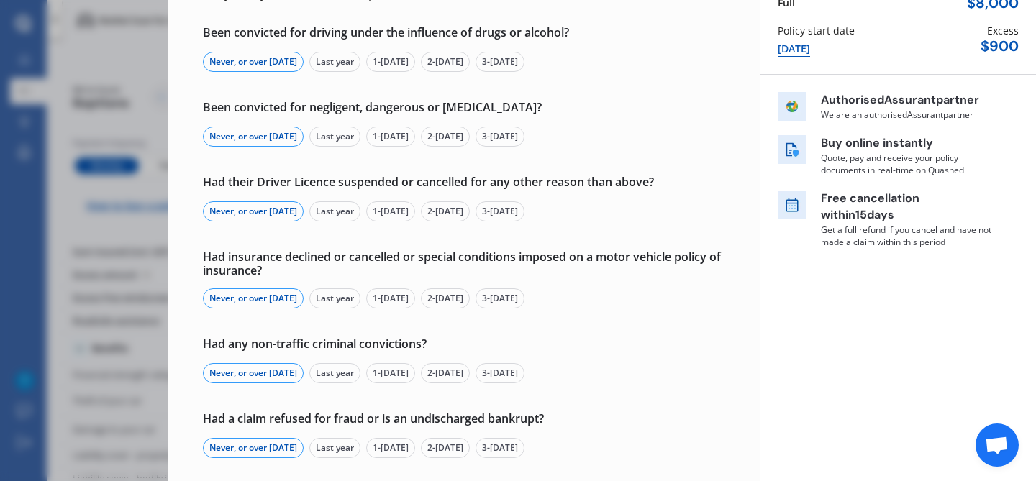
scroll to position [224, 0]
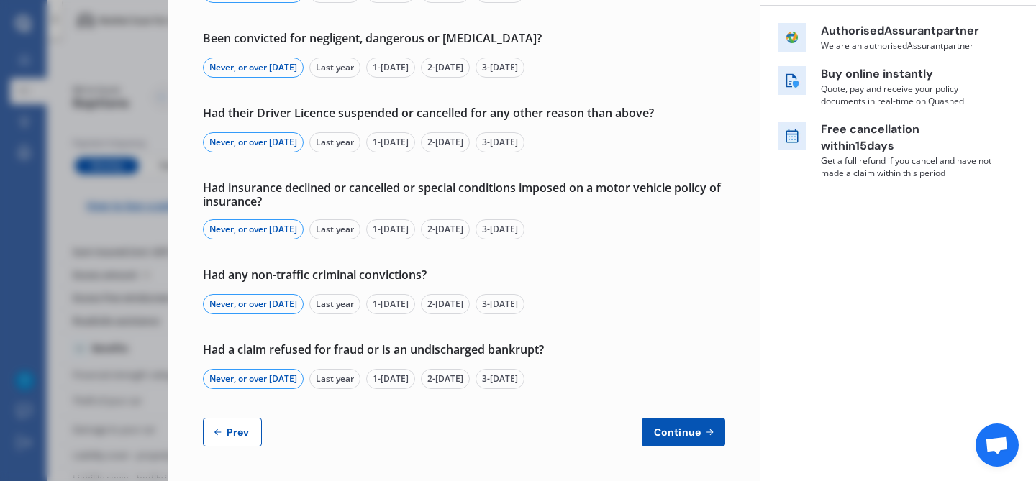
click at [667, 436] on span "Continue" at bounding box center [677, 432] width 52 height 12
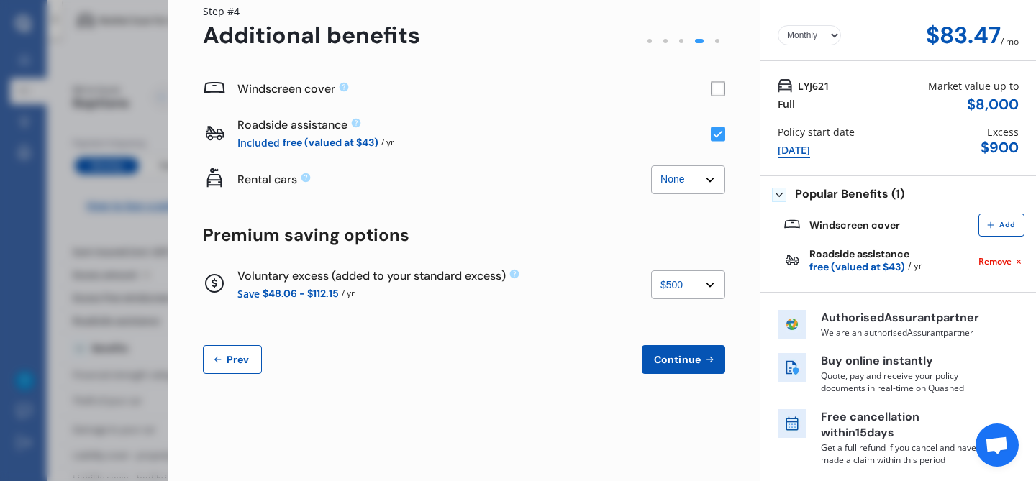
scroll to position [0, 0]
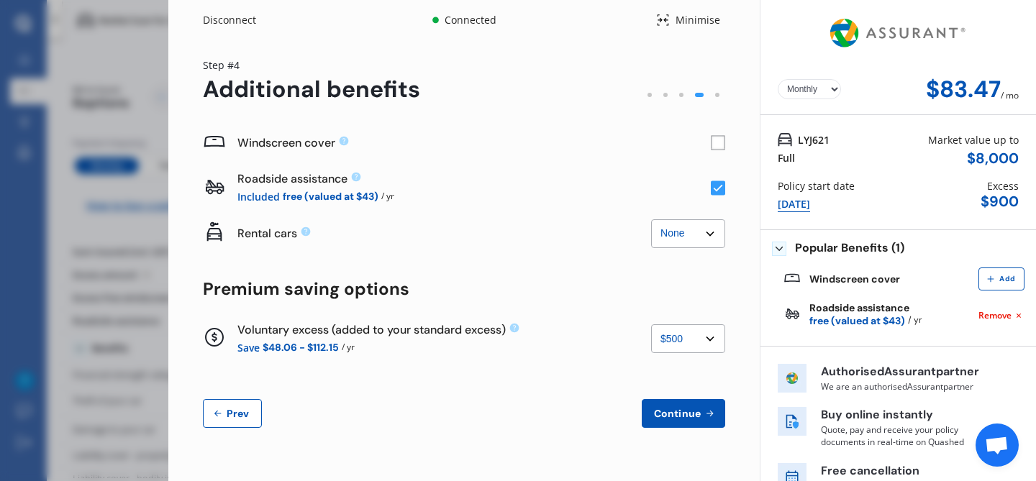
click at [713, 145] on rect at bounding box center [718, 143] width 14 height 14
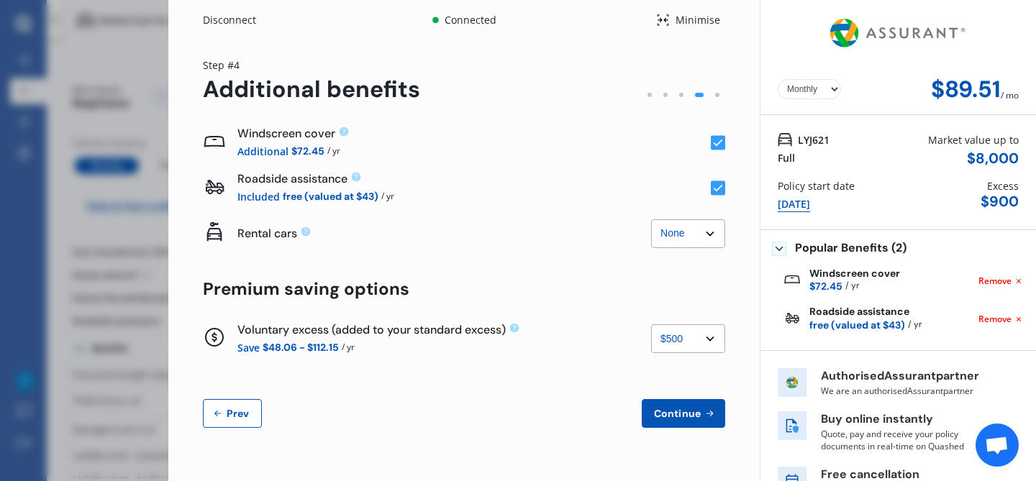
click at [711, 179] on div "Roadside assistance Included free (valued at $43) / yr" at bounding box center [464, 187] width 522 height 45
click at [711, 183] on rect at bounding box center [718, 188] width 14 height 14
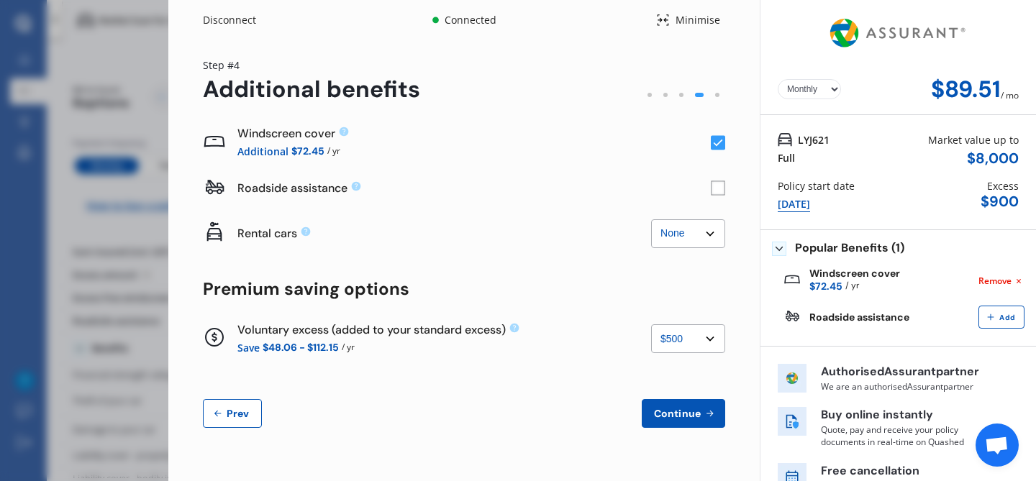
click at [711, 184] on rect at bounding box center [718, 188] width 14 height 14
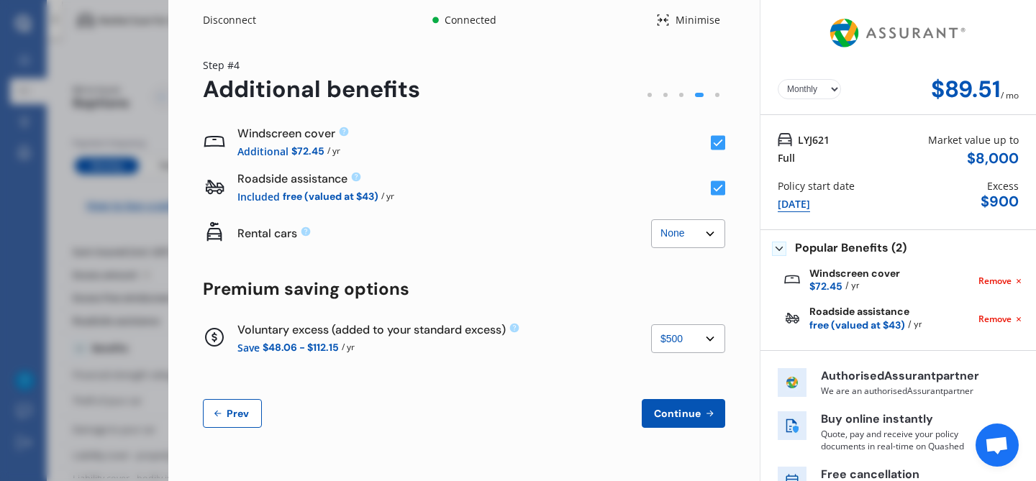
click at [715, 145] on rect at bounding box center [718, 143] width 14 height 14
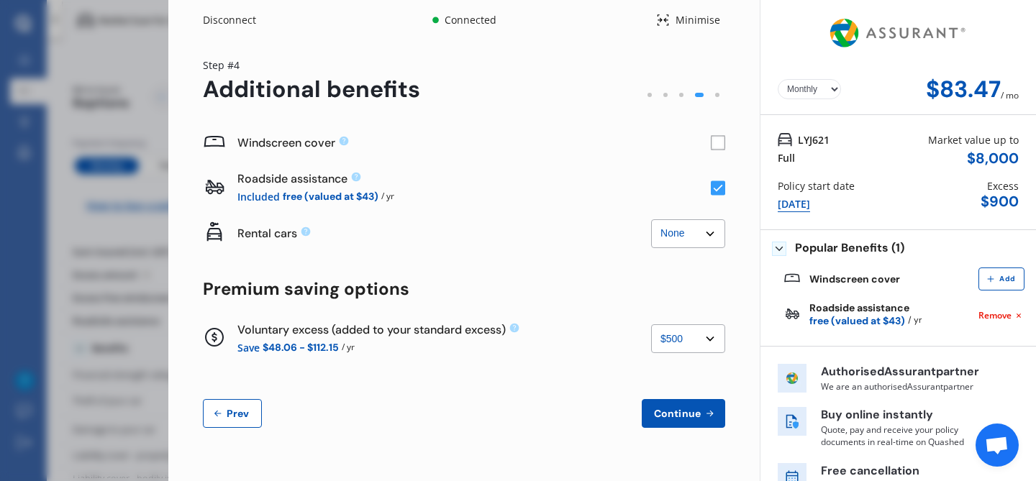
click at [714, 144] on rect at bounding box center [718, 143] width 14 height 14
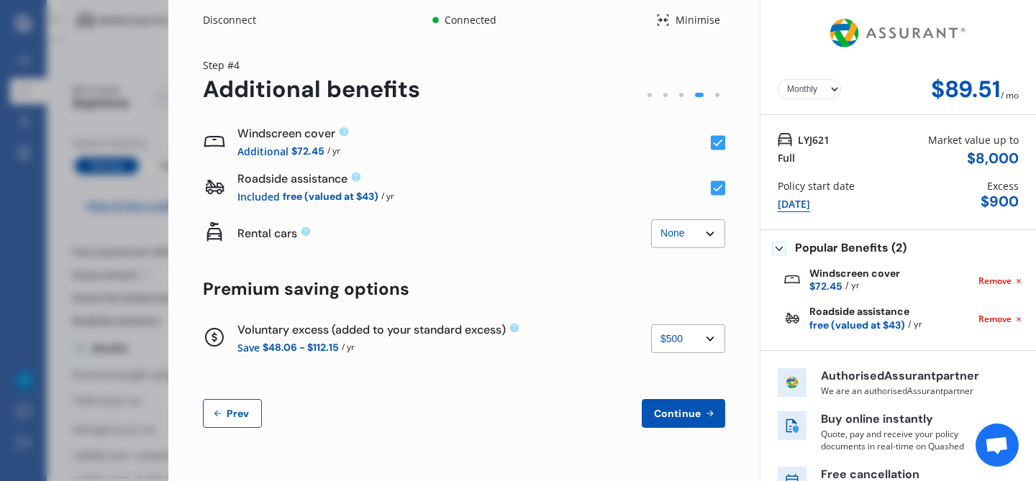
click at [708, 224] on select "None $2,500 $5,000" at bounding box center [688, 233] width 74 height 29
click at [651, 219] on select "None $2,500 $5,000" at bounding box center [688, 233] width 74 height 29
click at [725, 239] on div "Yearly Monthly $89.51 / mo Step # 4 Additional benefits Windscreen cover Additi…" at bounding box center [463, 251] width 591 height 422
click at [711, 145] on rect at bounding box center [718, 143] width 14 height 14
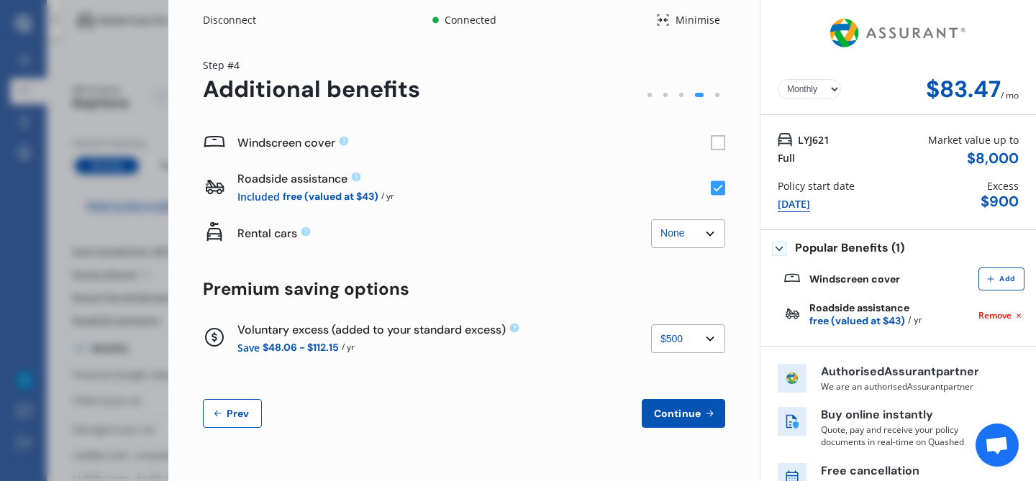
click at [711, 144] on rect at bounding box center [718, 143] width 14 height 14
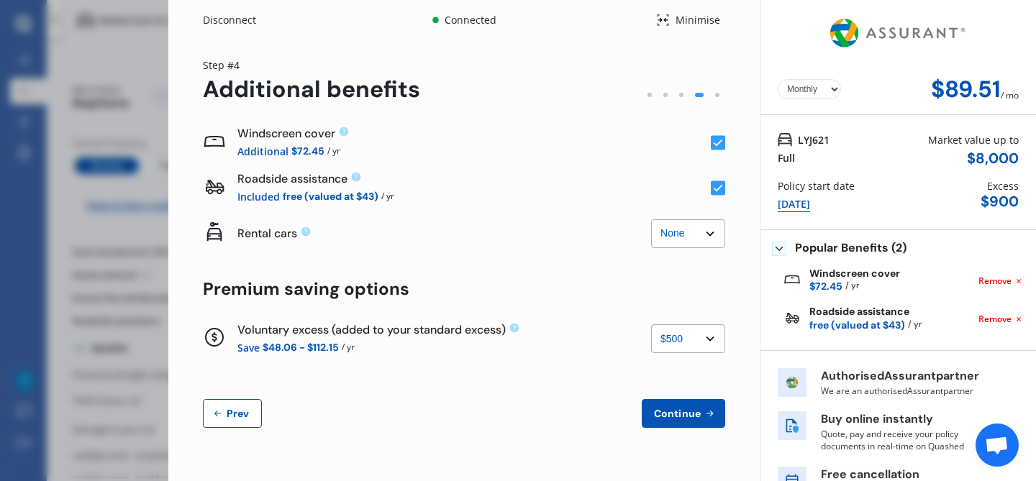
click at [711, 144] on rect at bounding box center [718, 143] width 14 height 14
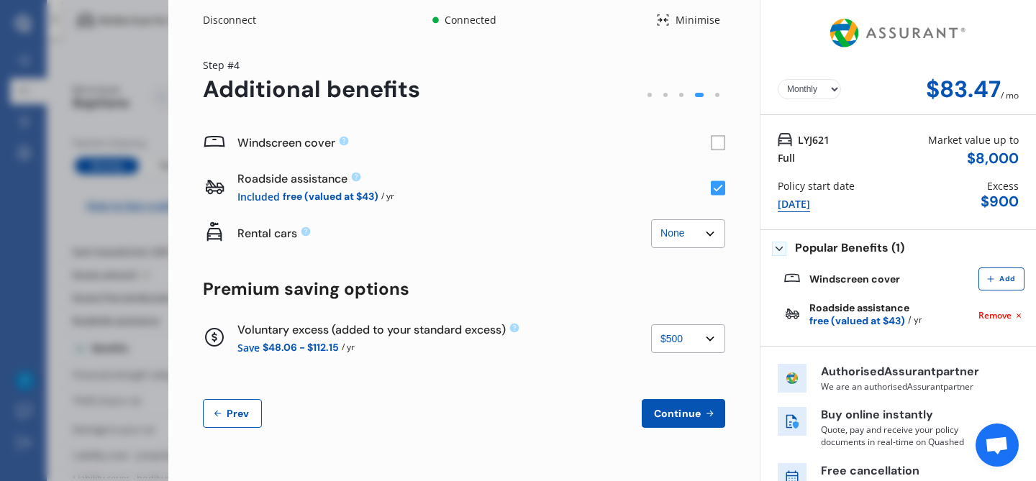
click at [728, 169] on div "Yearly Monthly $83.47 / mo Step # 4 Additional benefits Windscreen cover Roadsi…" at bounding box center [463, 251] width 591 height 422
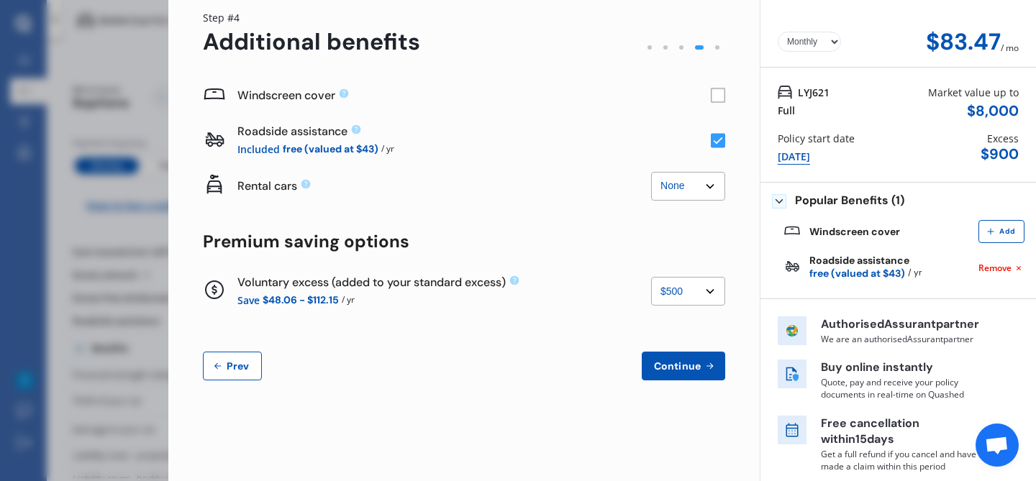
scroll to position [53, 0]
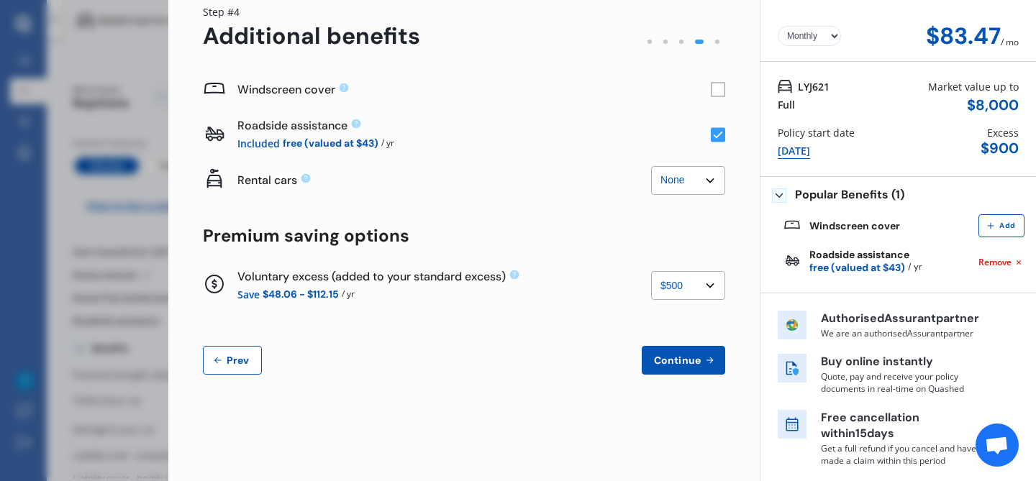
click at [717, 283] on select "None $500 $1,000" at bounding box center [688, 285] width 74 height 29
click at [651, 271] on select "None $500 $1,000" at bounding box center [688, 285] width 74 height 29
click at [734, 250] on div "Yearly Monthly $78.13 / mo Step # 4 Additional benefits Windscreen cover Roadsi…" at bounding box center [463, 198] width 591 height 422
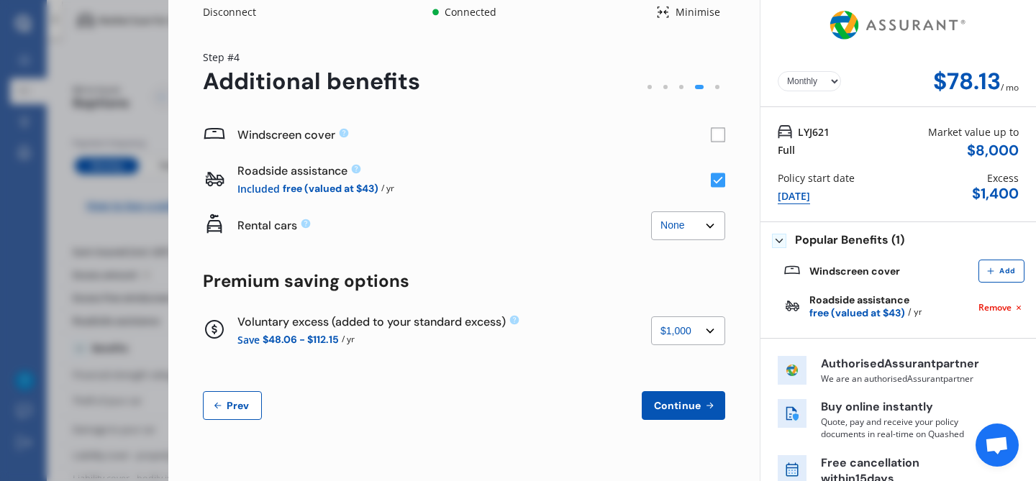
scroll to position [0, 0]
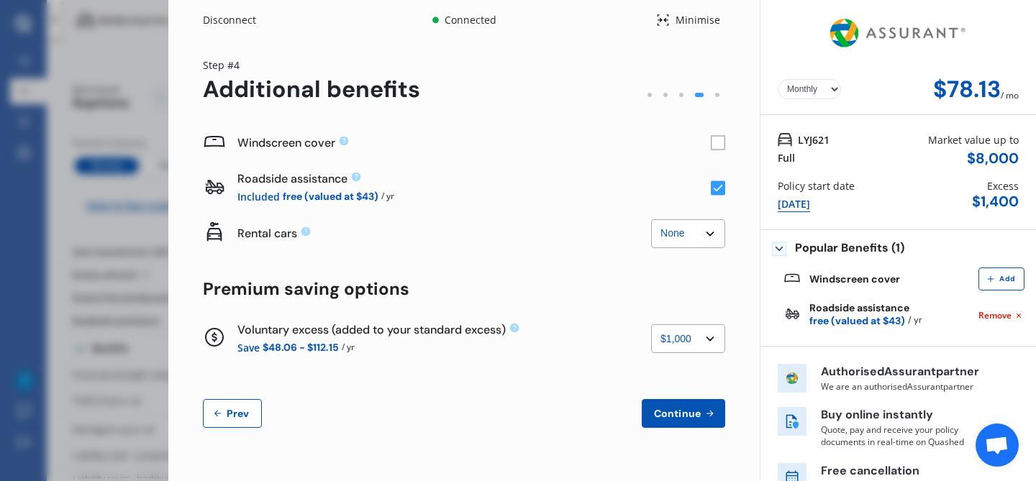
click at [711, 145] on rect at bounding box center [718, 143] width 14 height 14
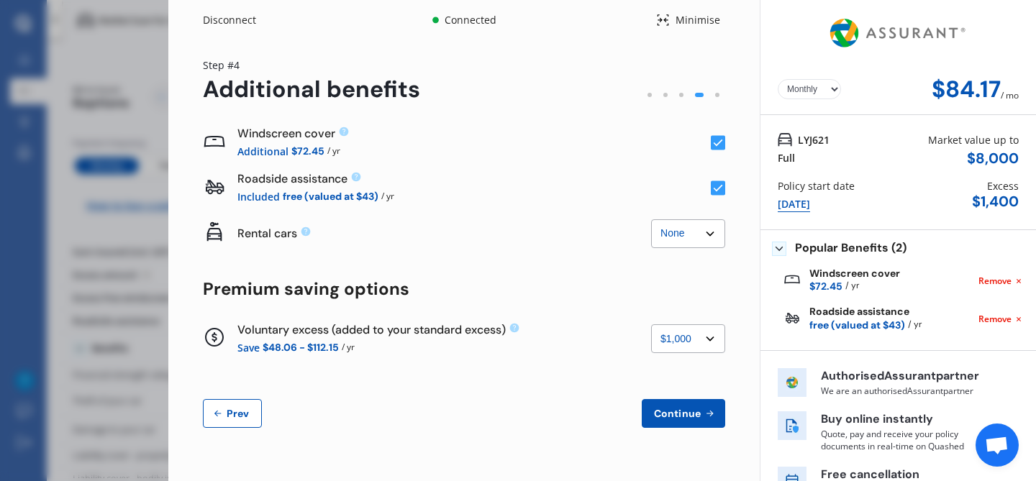
click at [713, 143] on icon at bounding box center [717, 143] width 9 height 7
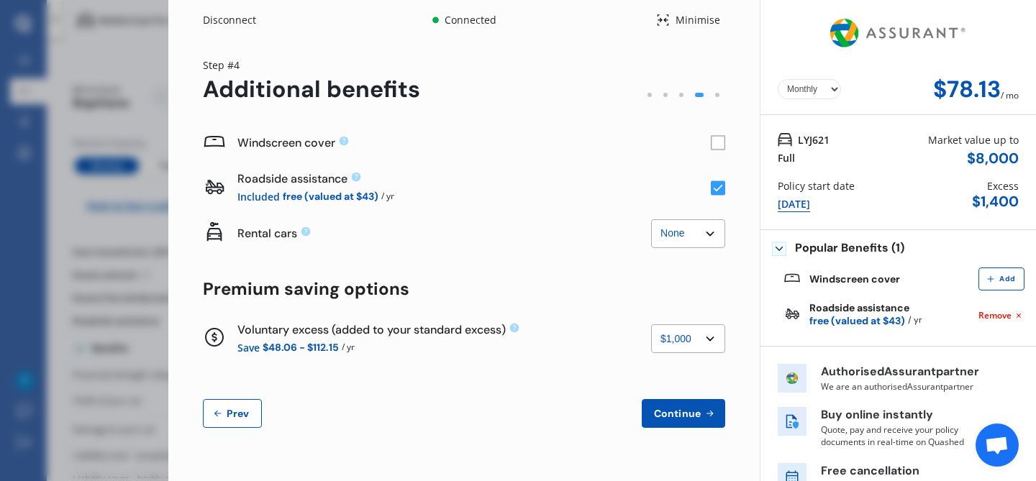
click at [711, 139] on rect at bounding box center [718, 143] width 14 height 14
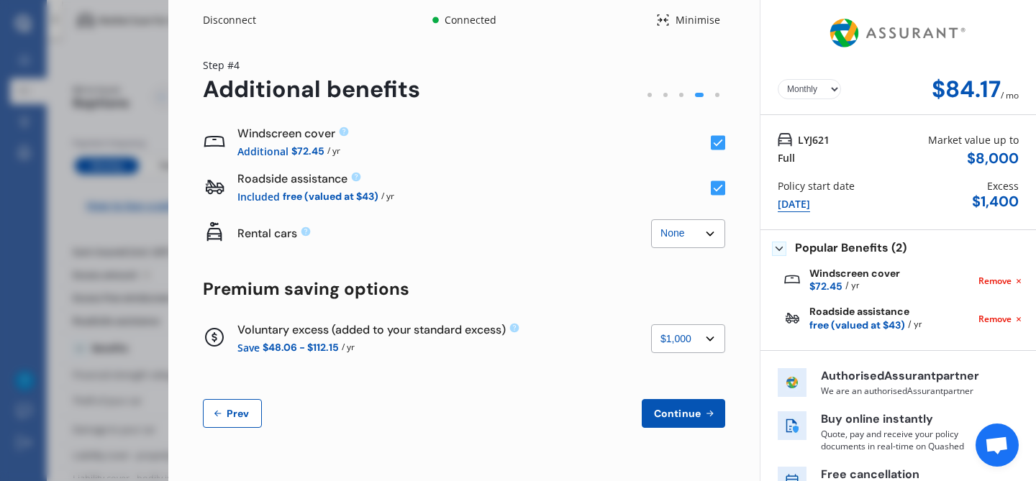
click at [700, 334] on select "None $500 $1,000" at bounding box center [688, 338] width 74 height 29
click at [651, 324] on select "None $500 $1,000" at bounding box center [688, 338] width 74 height 29
click at [695, 339] on select "None $500 $1,000" at bounding box center [688, 338] width 74 height 29
click at [651, 324] on select "None $500 $1,000" at bounding box center [688, 338] width 74 height 29
click at [713, 148] on rect at bounding box center [718, 143] width 14 height 14
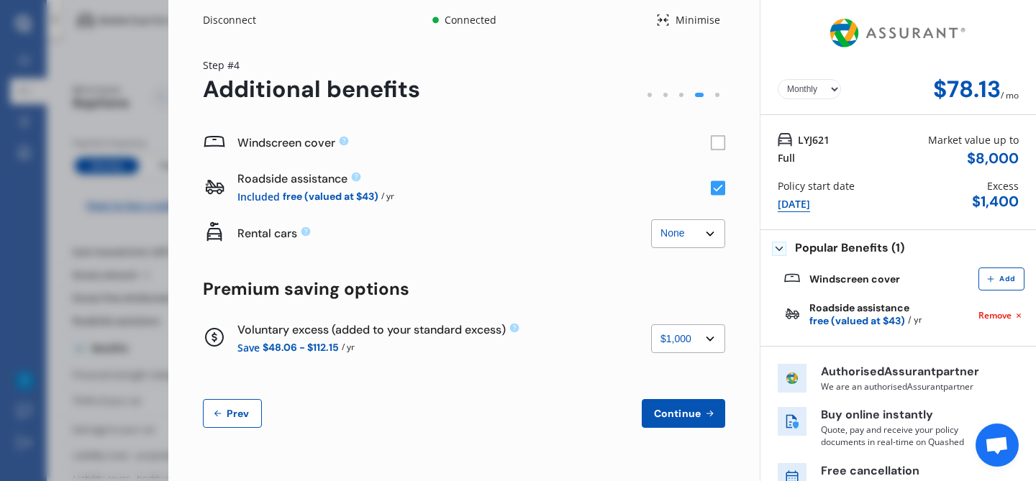
click at [710, 344] on select "None $500 $1,000" at bounding box center [688, 338] width 74 height 29
click at [651, 324] on select "None $500 $1,000" at bounding box center [688, 338] width 74 height 29
click at [695, 334] on select "None $500 $1,000" at bounding box center [688, 338] width 74 height 29
click at [651, 324] on select "None $500 $1,000" at bounding box center [688, 338] width 74 height 29
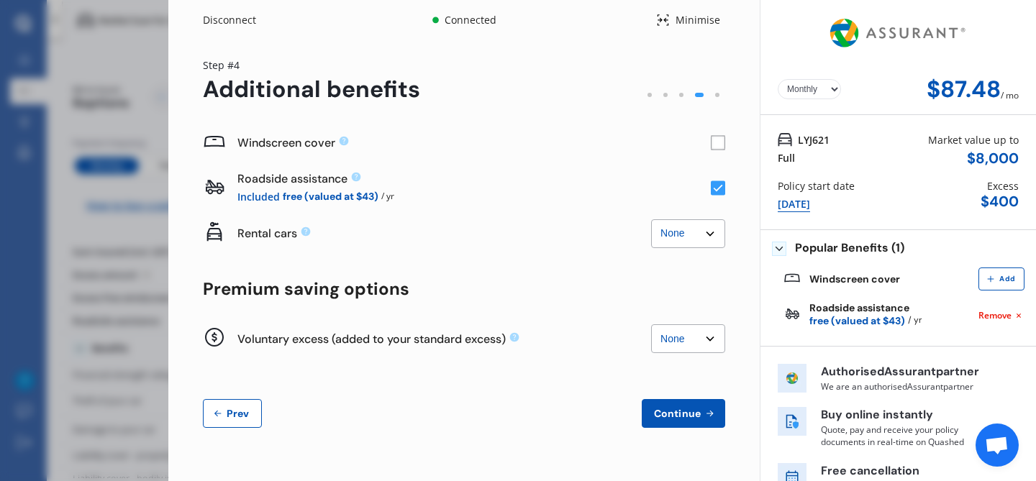
click at [696, 326] on select "None $500 $1,000" at bounding box center [688, 338] width 74 height 29
click at [651, 324] on select "None $500 $1,000" at bounding box center [688, 338] width 74 height 29
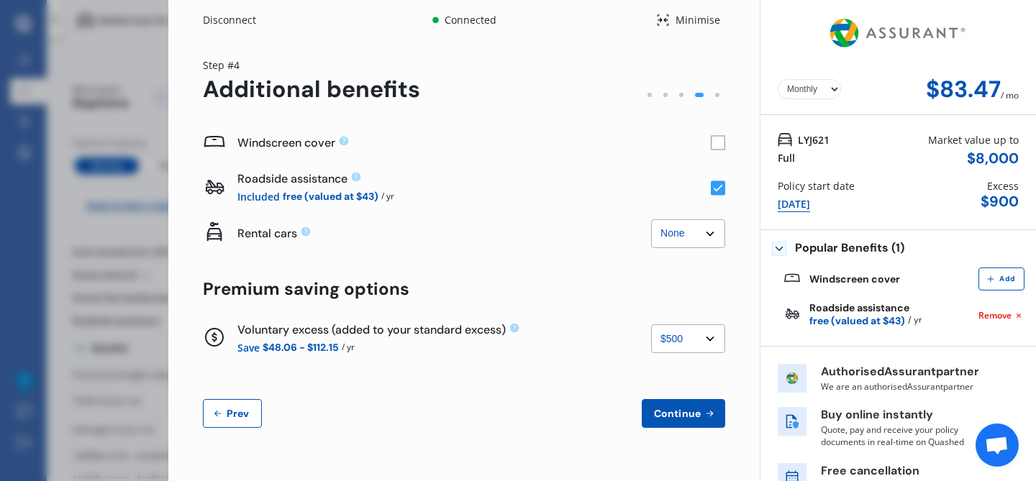
click at [704, 332] on select "None $500 $1,000" at bounding box center [688, 338] width 74 height 29
select select "1000.00"
click at [651, 324] on select "None $500 $1,000" at bounding box center [688, 338] width 74 height 29
click at [724, 319] on div "Yearly Monthly $78.13 / mo Step # 4 Additional benefits Windscreen cover Roadsi…" at bounding box center [463, 251] width 591 height 422
click at [715, 144] on rect at bounding box center [718, 143] width 14 height 14
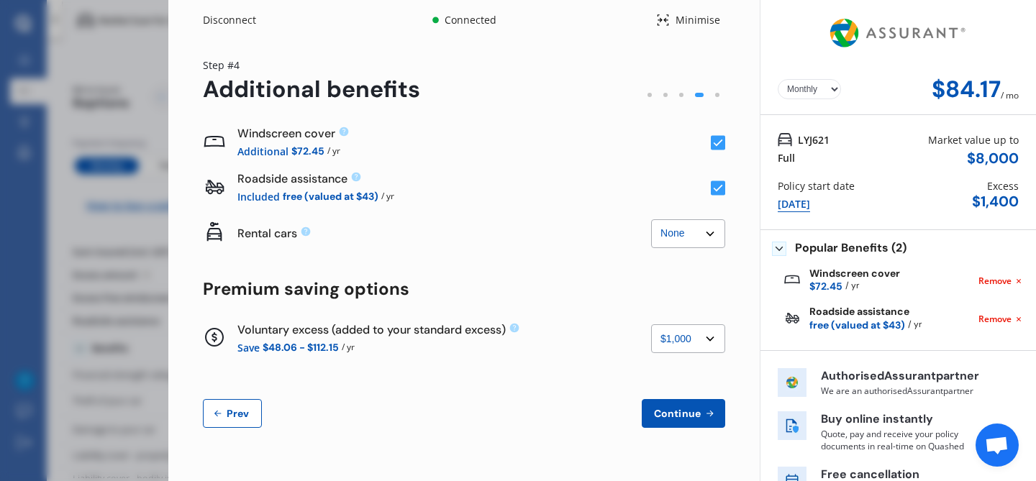
click at [724, 145] on div "Yearly Monthly $84.17 / mo Step # 4 Additional benefits Windscreen cover Additi…" at bounding box center [463, 251] width 591 height 422
click at [993, 163] on div "$ 8,000" at bounding box center [993, 158] width 52 height 17
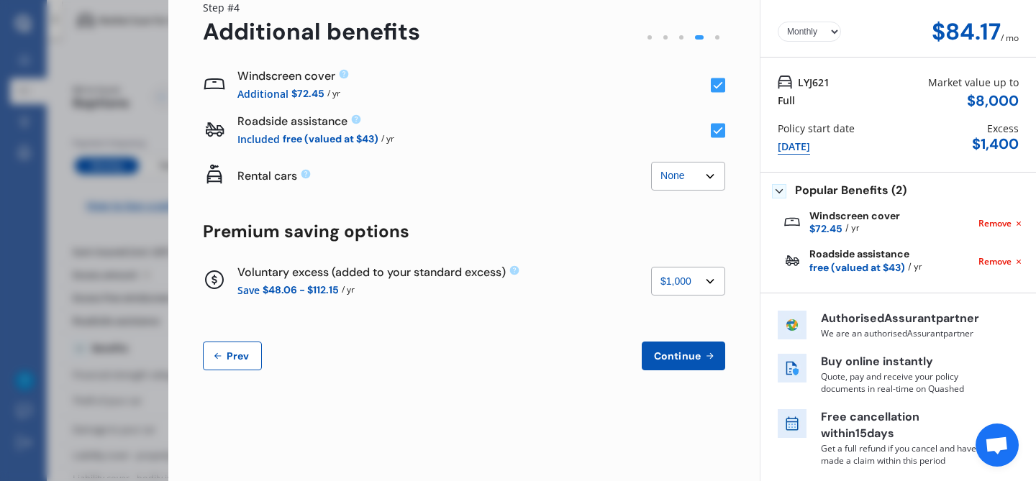
click at [687, 352] on span "Continue" at bounding box center [677, 356] width 52 height 12
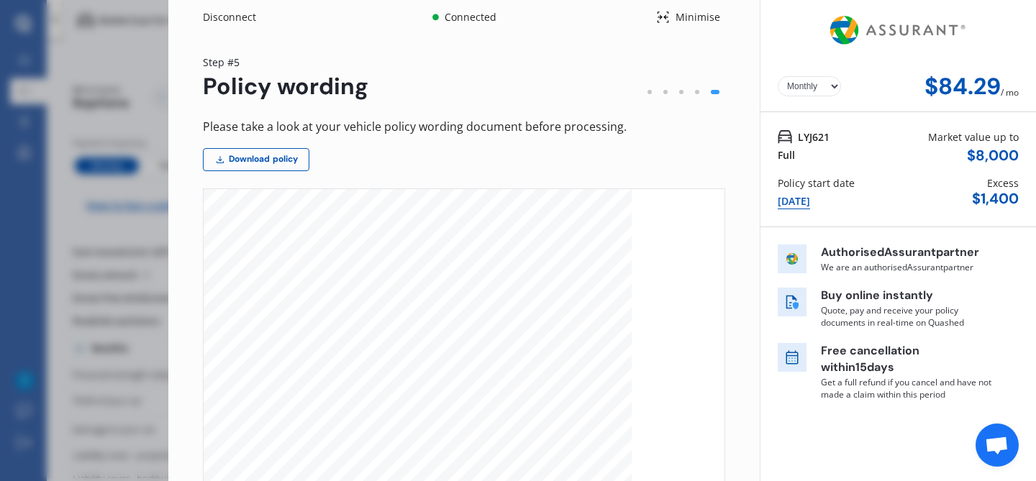
scroll to position [0, 0]
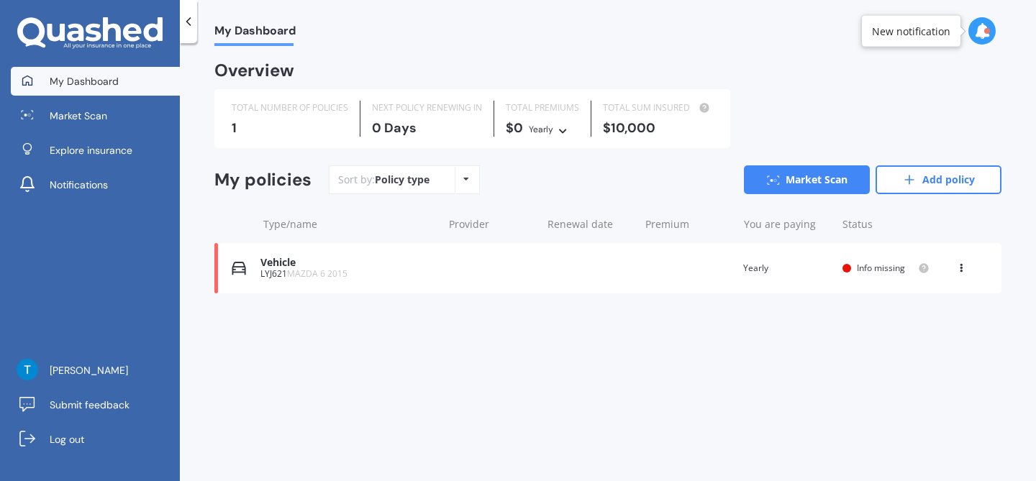
click at [959, 266] on icon at bounding box center [961, 265] width 10 height 9
click at [937, 332] on div "Delete" at bounding box center [929, 324] width 142 height 29
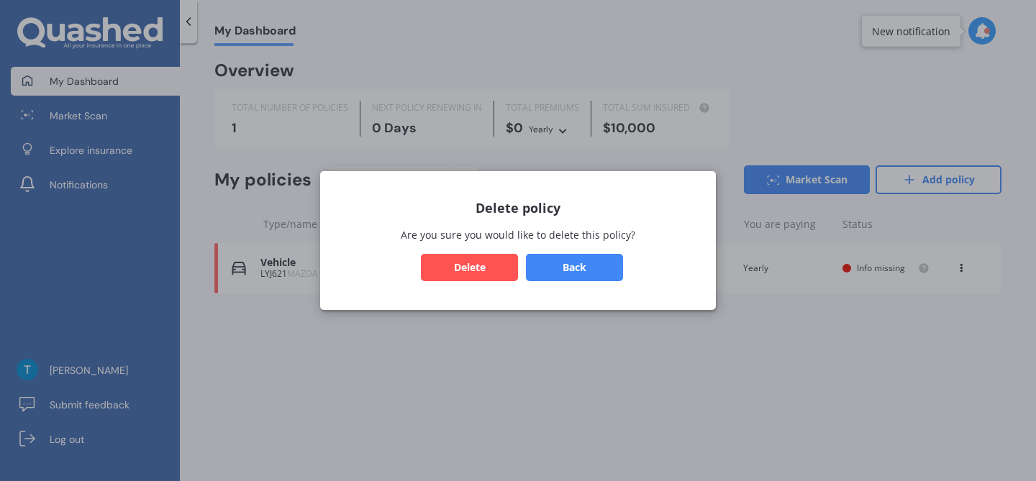
click at [502, 268] on button "Delete" at bounding box center [469, 267] width 97 height 27
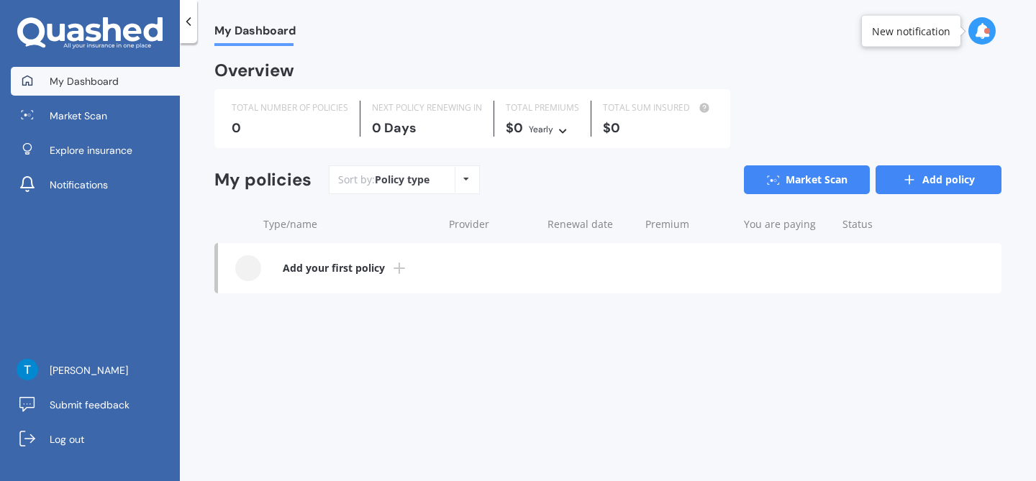
click at [918, 167] on link "Add policy" at bounding box center [938, 179] width 126 height 29
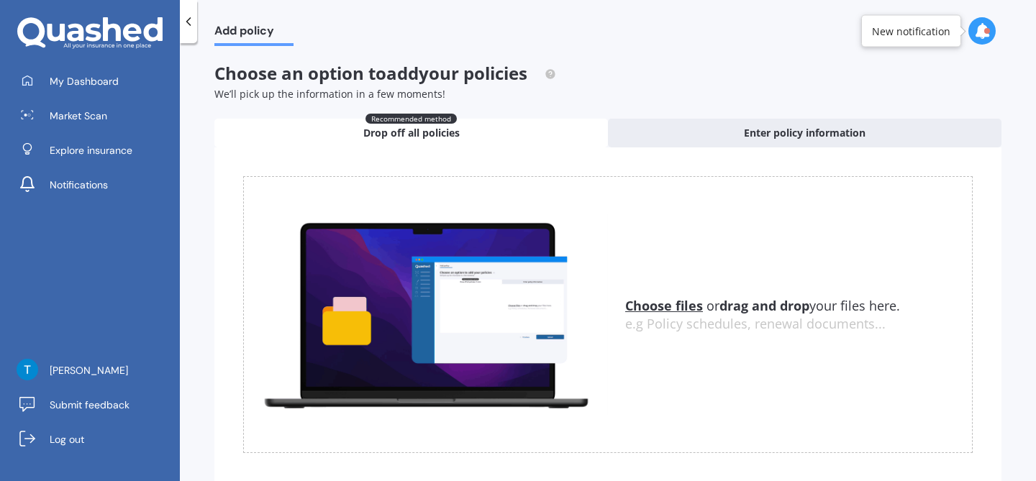
click at [195, 30] on div at bounding box center [188, 21] width 17 height 43
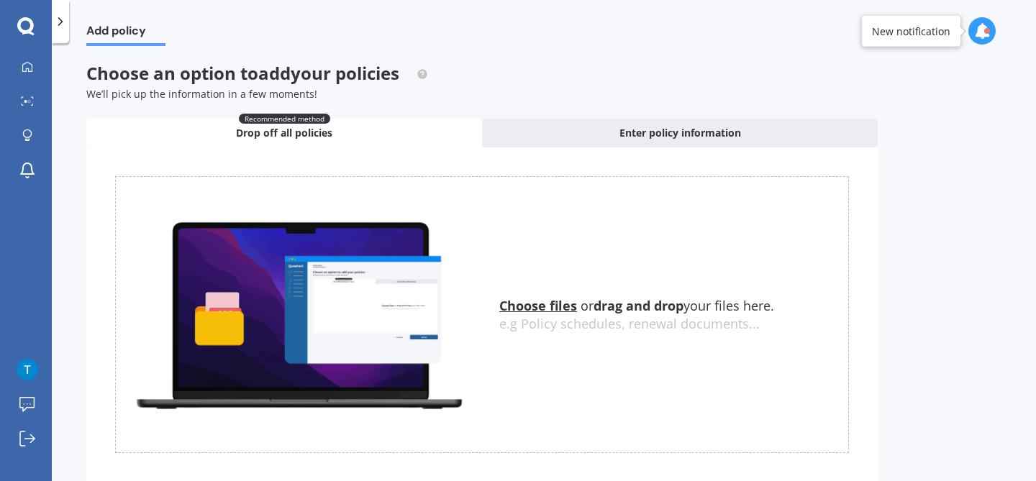
click at [55, 24] on icon at bounding box center [60, 21] width 14 height 14
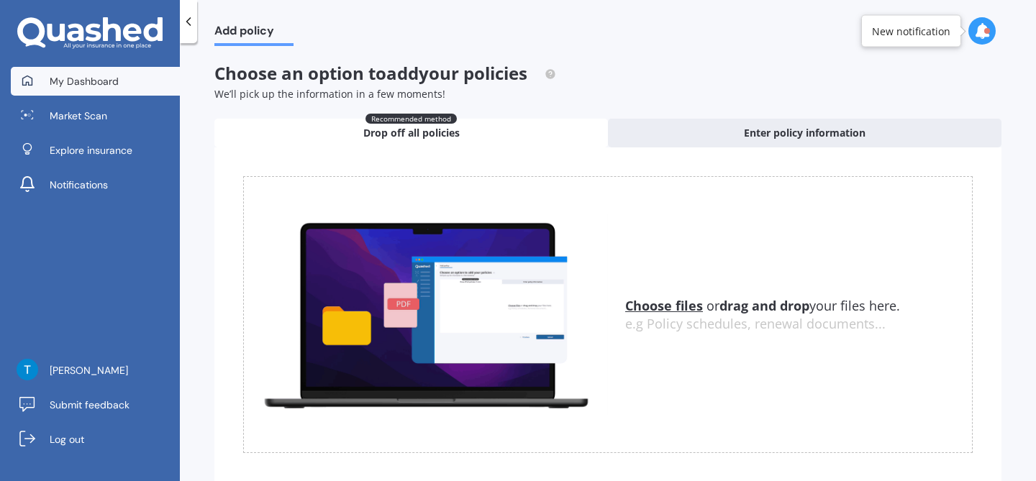
click at [73, 81] on span "My Dashboard" at bounding box center [84, 81] width 69 height 14
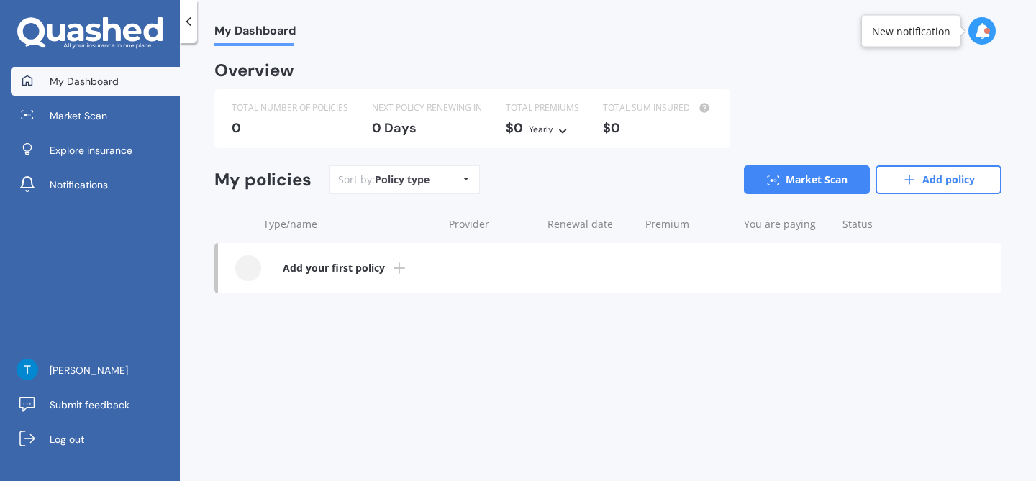
click at [383, 271] on b "Add your first policy" at bounding box center [334, 268] width 102 height 14
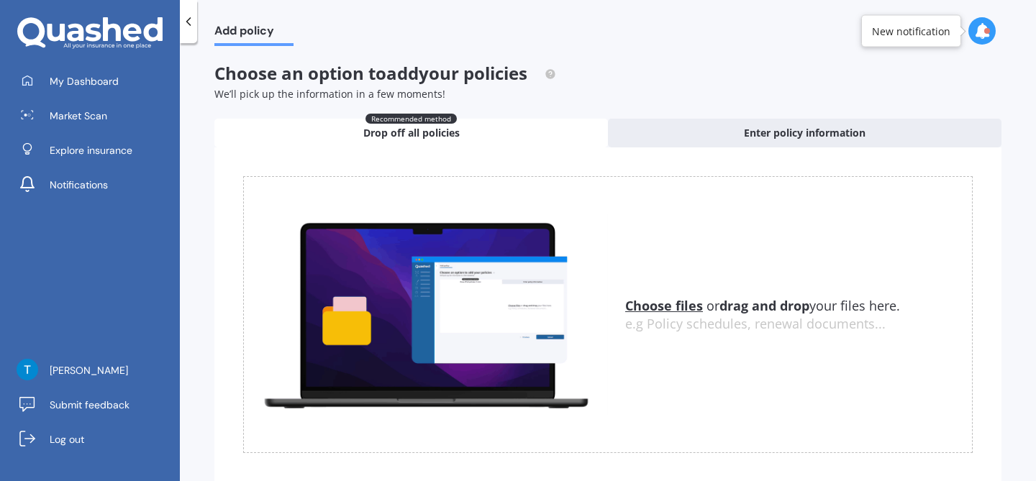
click at [746, 115] on div "Choose an option to add your policies We’ll pick up the information in a few mo…" at bounding box center [607, 281] width 787 height 436
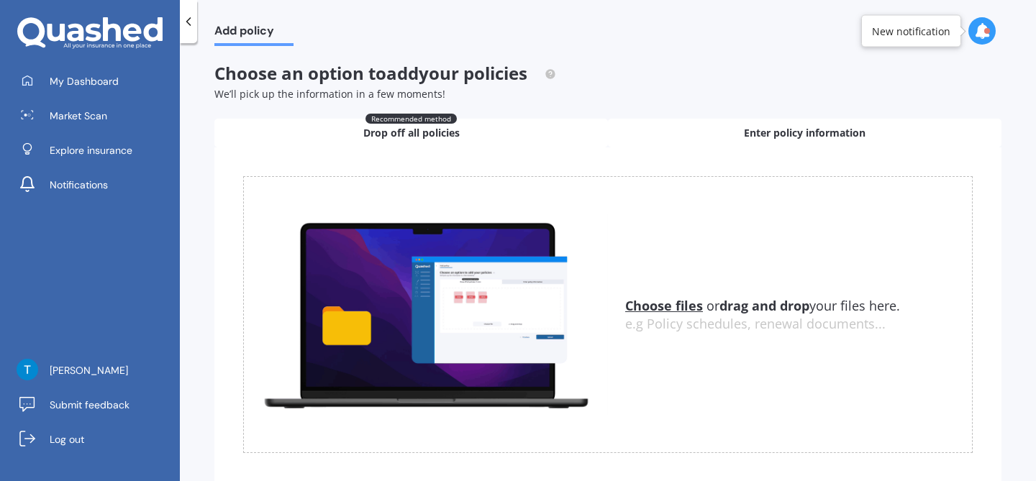
click at [747, 131] on span "Enter policy information" at bounding box center [805, 133] width 122 height 14
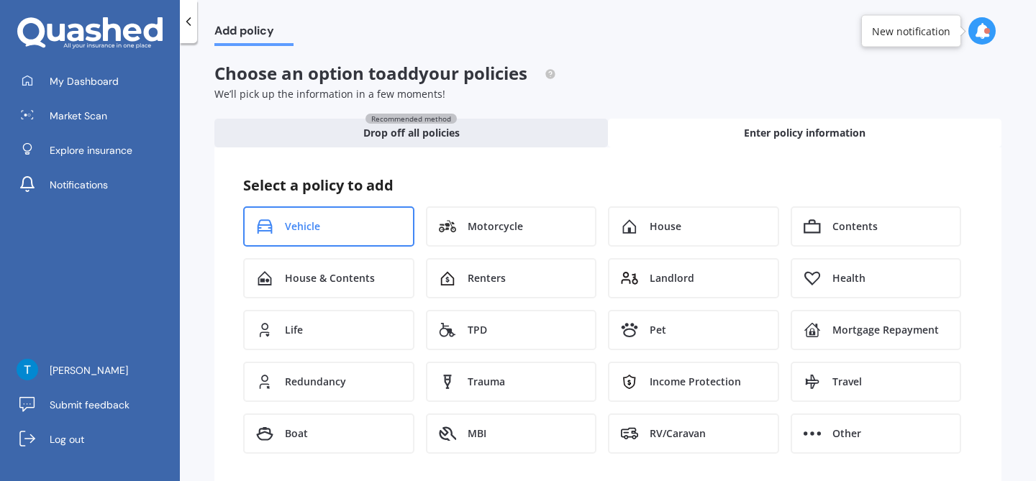
click at [387, 217] on div "Vehicle" at bounding box center [328, 226] width 171 height 40
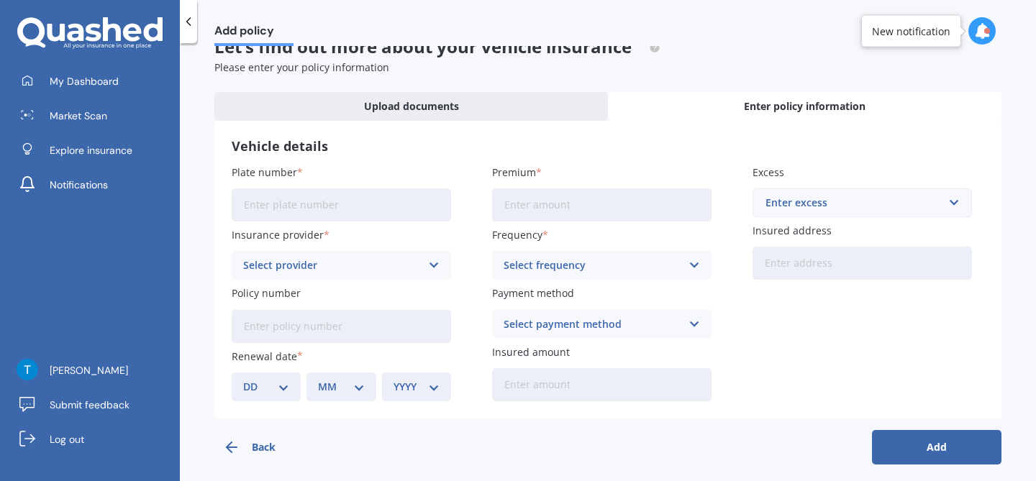
scroll to position [27, 0]
click at [398, 210] on input "Plate number" at bounding box center [341, 204] width 219 height 33
type input "LYJ621"
click at [496, 196] on input "Premium" at bounding box center [601, 204] width 219 height 33
click at [534, 173] on label "Premium" at bounding box center [599, 171] width 214 height 15
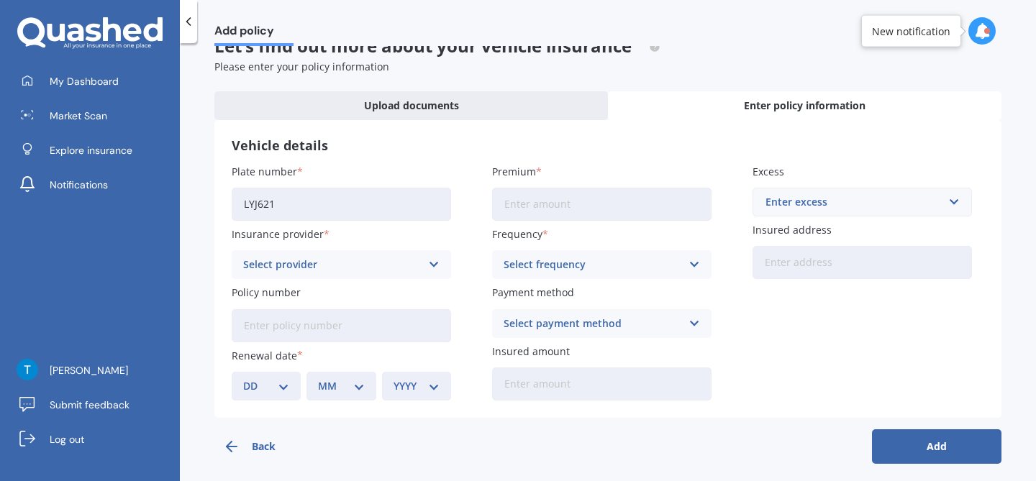
click at [534, 188] on input "Premium" at bounding box center [601, 204] width 219 height 33
click at [565, 170] on label "Premium" at bounding box center [599, 171] width 214 height 15
click at [565, 188] on input "Premium" at bounding box center [601, 204] width 219 height 33
click at [781, 207] on div "Enter excess" at bounding box center [853, 202] width 176 height 16
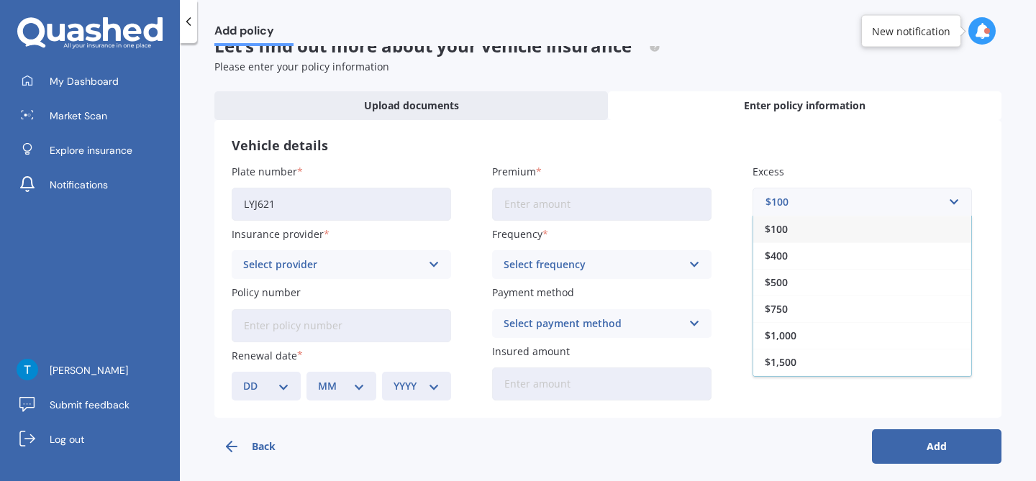
click at [726, 188] on div "Plate number LYJ621 Insurance provider Select provider AA AMI AMP ANZ ASB Aioi …" at bounding box center [608, 282] width 752 height 237
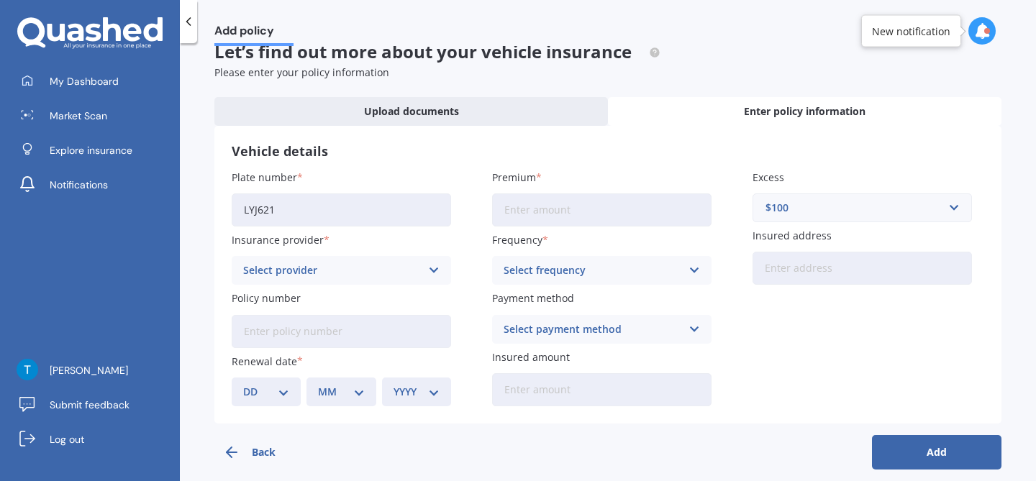
scroll to position [0, 0]
